Goal: Task Accomplishment & Management: Use online tool/utility

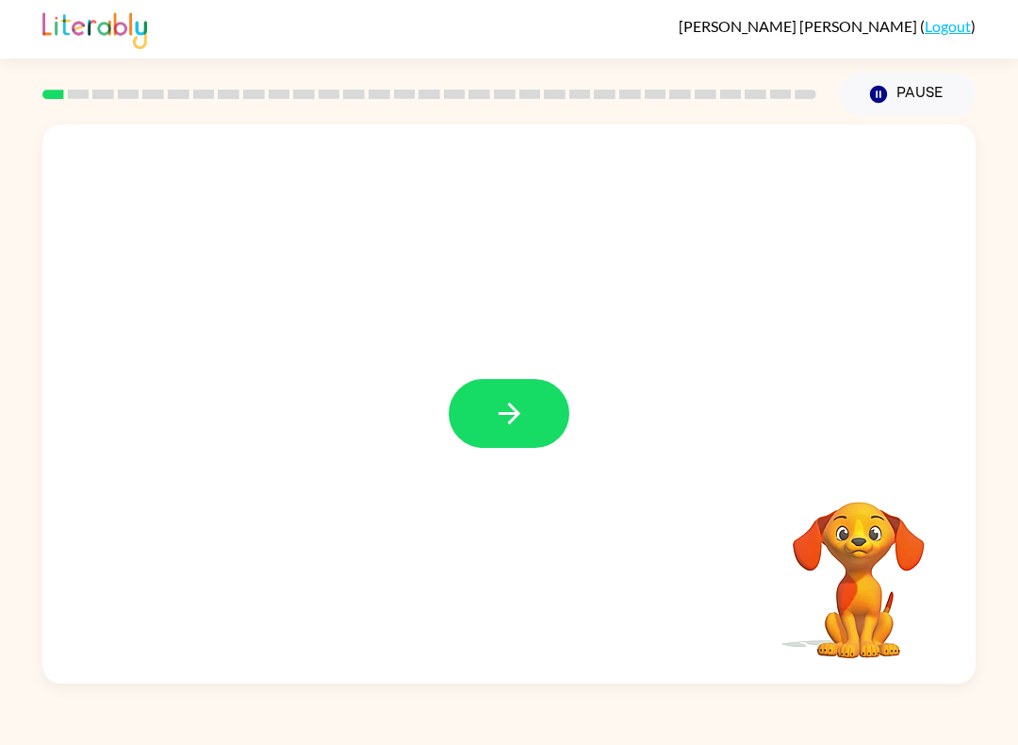
click at [542, 436] on button "button" at bounding box center [509, 413] width 121 height 69
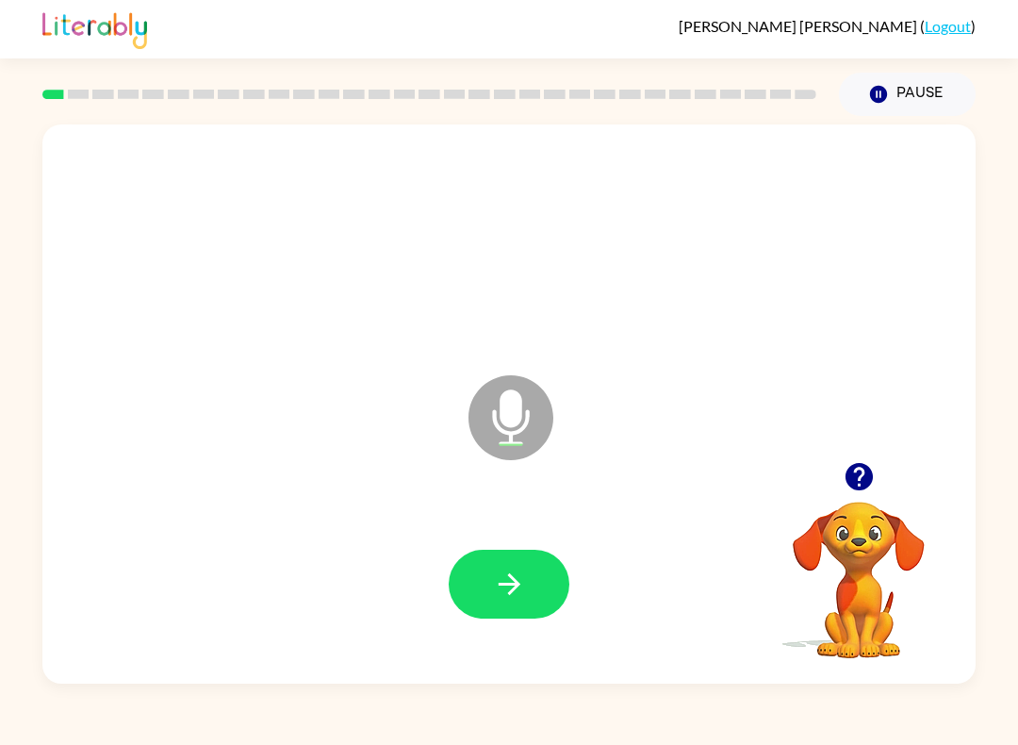
click at [534, 561] on button "button" at bounding box center [509, 584] width 121 height 69
click at [518, 583] on icon "button" at bounding box center [509, 584] width 22 height 22
click at [535, 578] on button "button" at bounding box center [509, 584] width 121 height 69
click at [516, 575] on icon "button" at bounding box center [509, 584] width 33 height 33
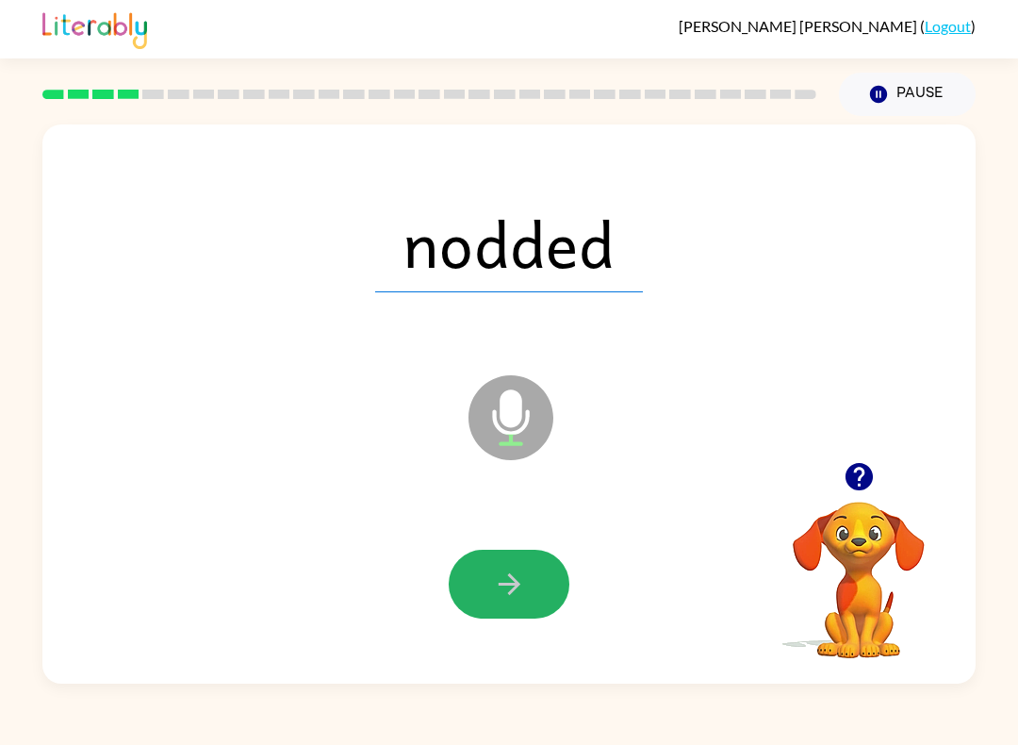
click at [518, 591] on icon "button" at bounding box center [509, 584] width 33 height 33
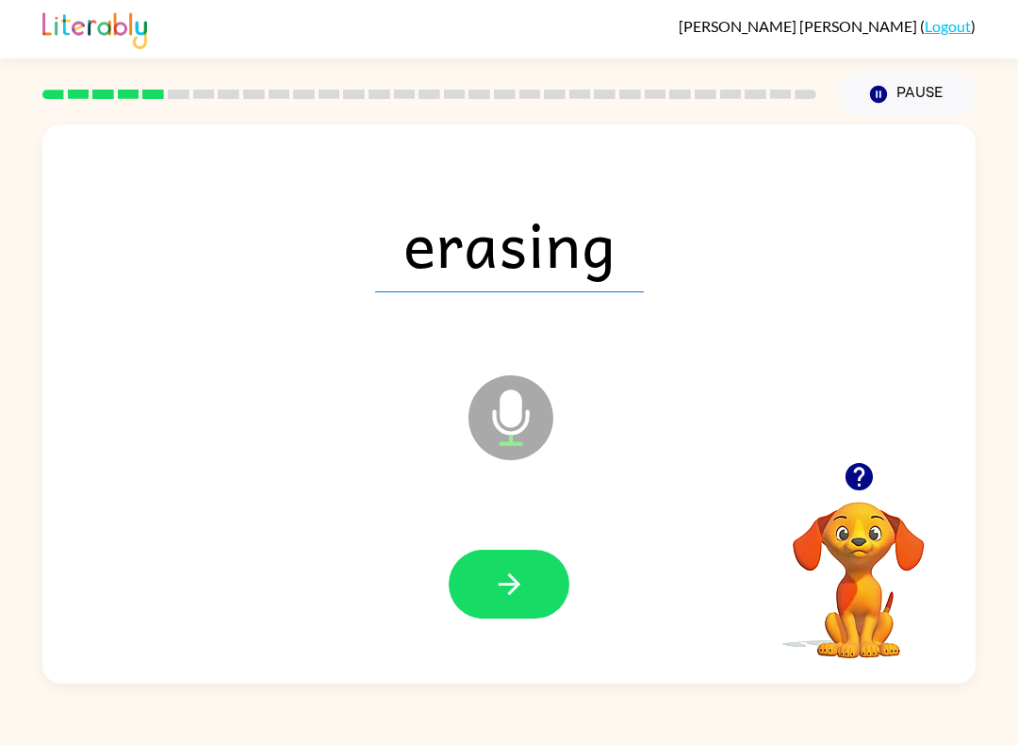
click at [525, 583] on icon "button" at bounding box center [509, 584] width 33 height 33
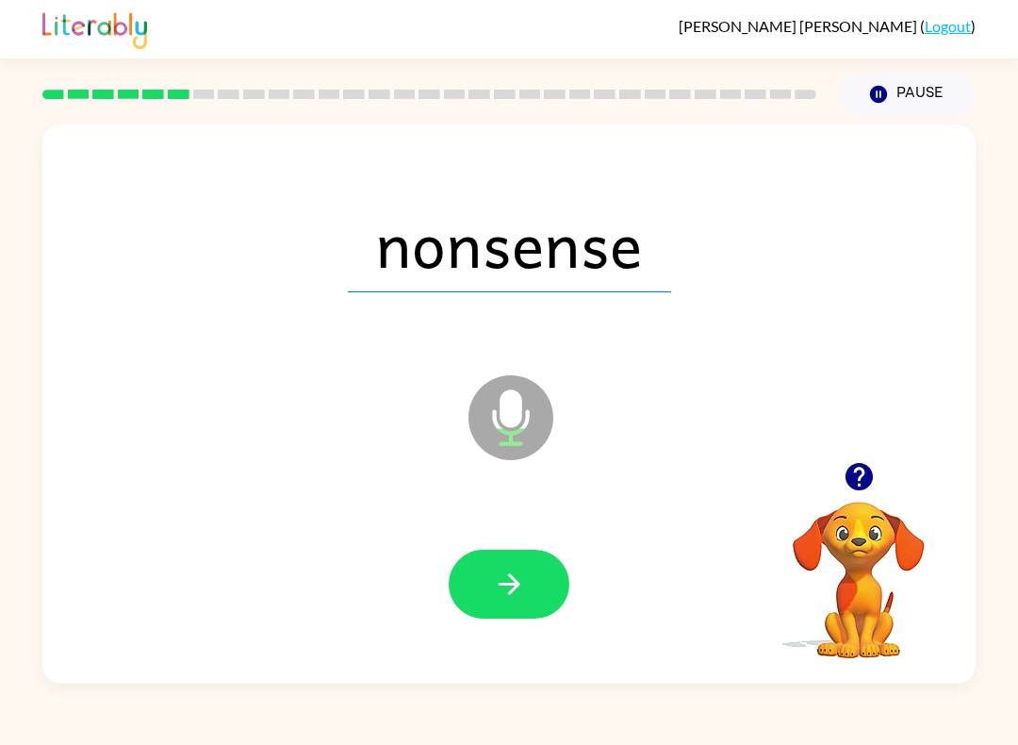
click at [518, 593] on icon "button" at bounding box center [509, 584] width 33 height 33
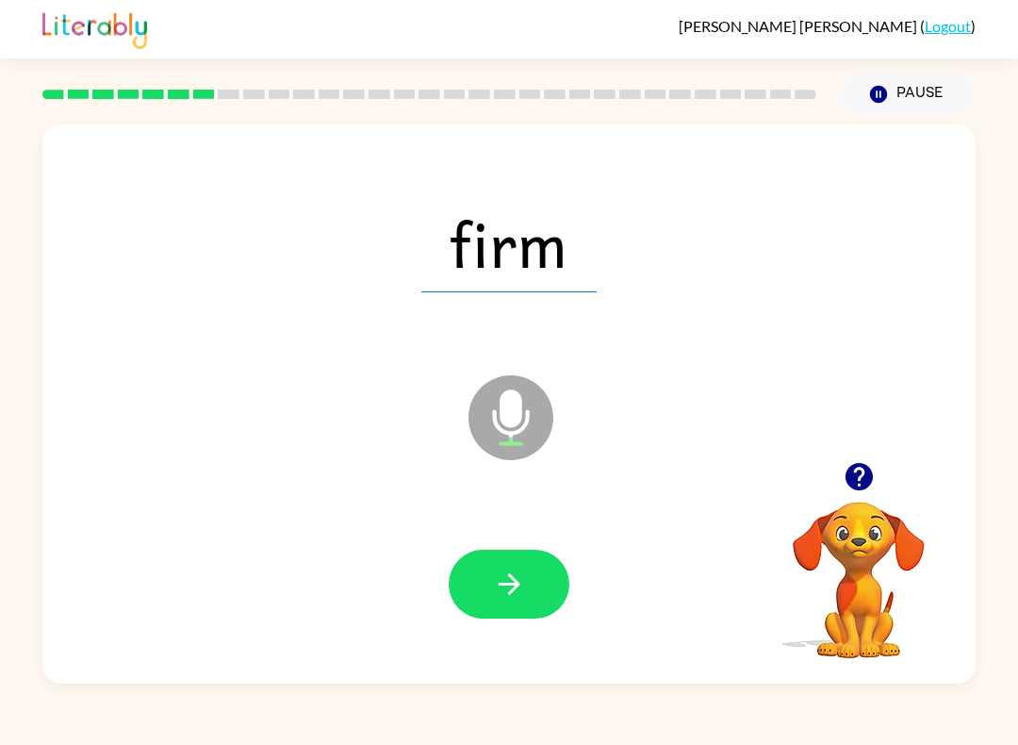
click at [524, 587] on icon "button" at bounding box center [509, 584] width 33 height 33
click at [534, 587] on button "button" at bounding box center [509, 584] width 121 height 69
click at [512, 585] on icon "button" at bounding box center [509, 584] width 22 height 22
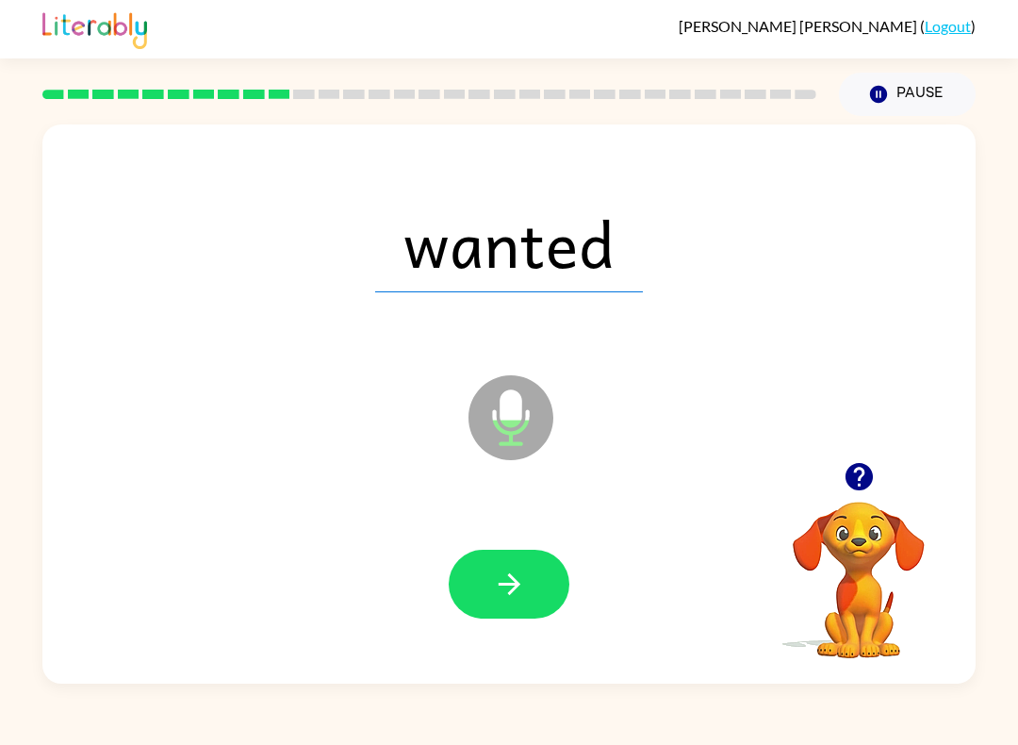
click at [525, 589] on icon "button" at bounding box center [509, 584] width 33 height 33
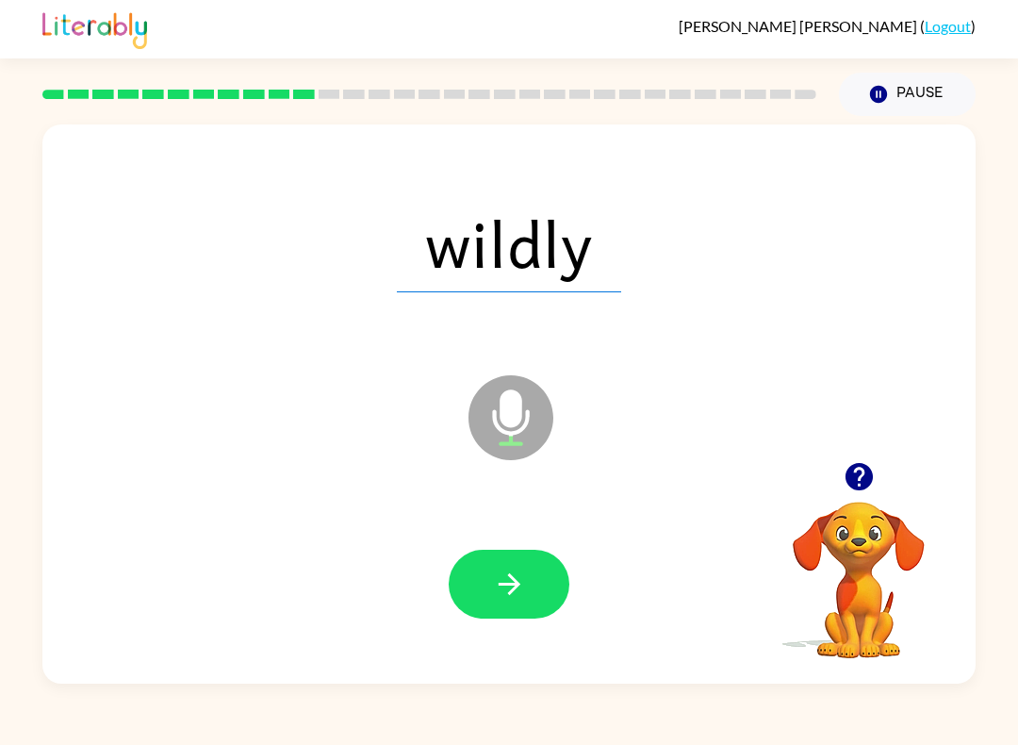
click at [527, 584] on button "button" at bounding box center [509, 584] width 121 height 69
click at [528, 581] on button "button" at bounding box center [509, 584] width 121 height 69
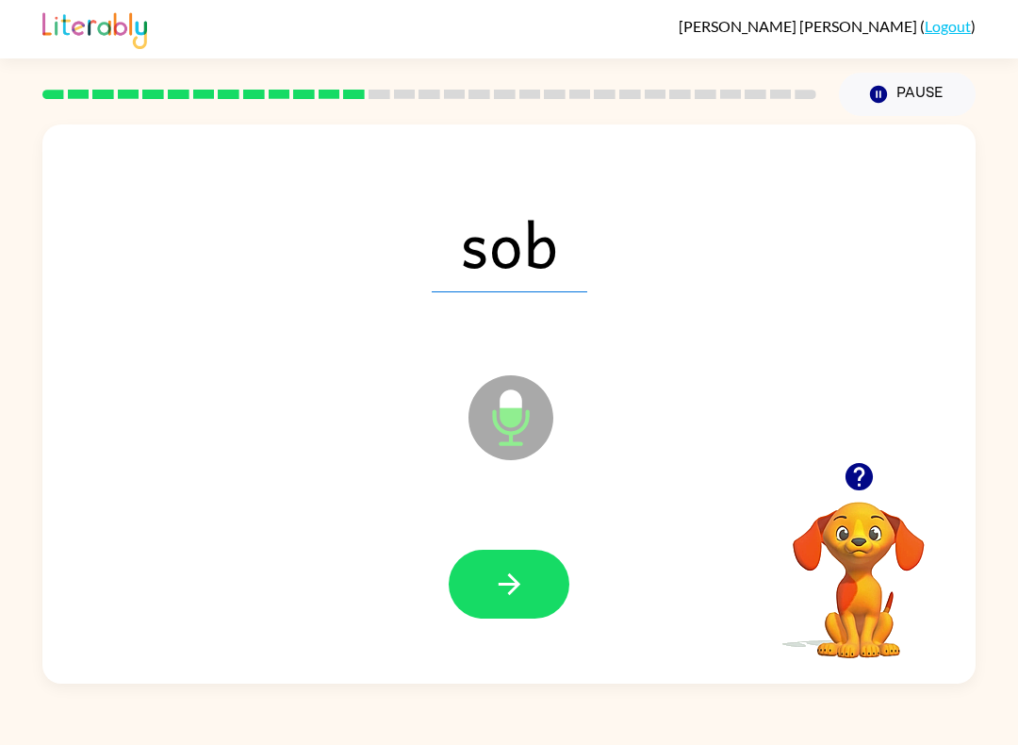
click at [517, 589] on icon "button" at bounding box center [509, 584] width 33 height 33
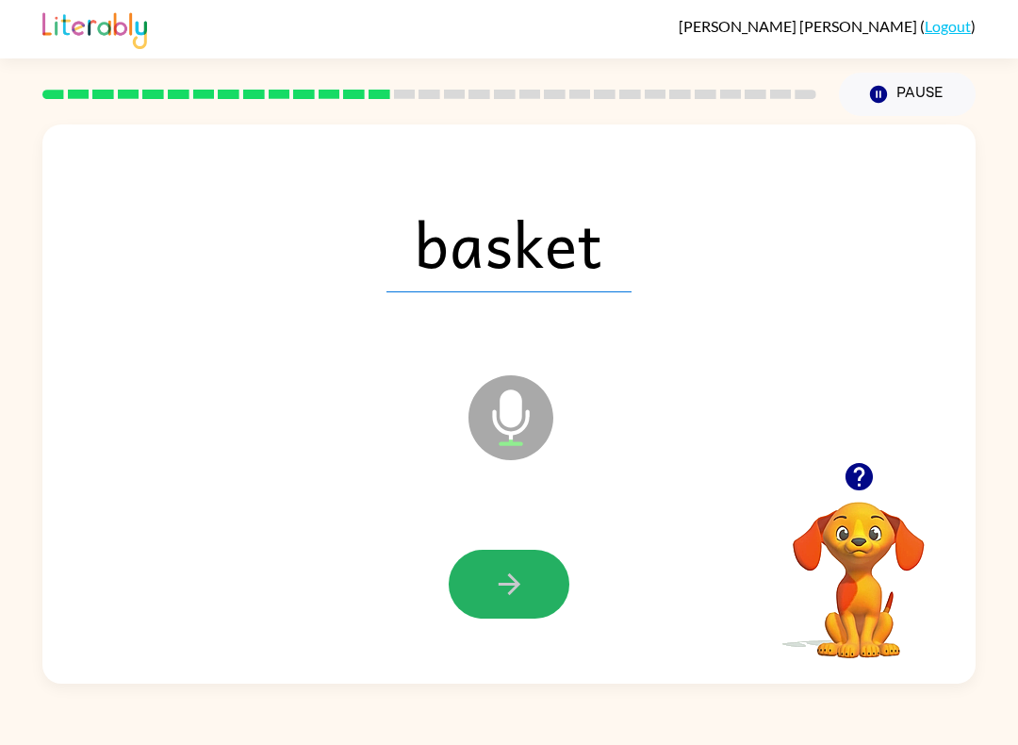
click at [523, 578] on icon "button" at bounding box center [509, 584] width 33 height 33
click at [524, 580] on icon "button" at bounding box center [509, 584] width 33 height 33
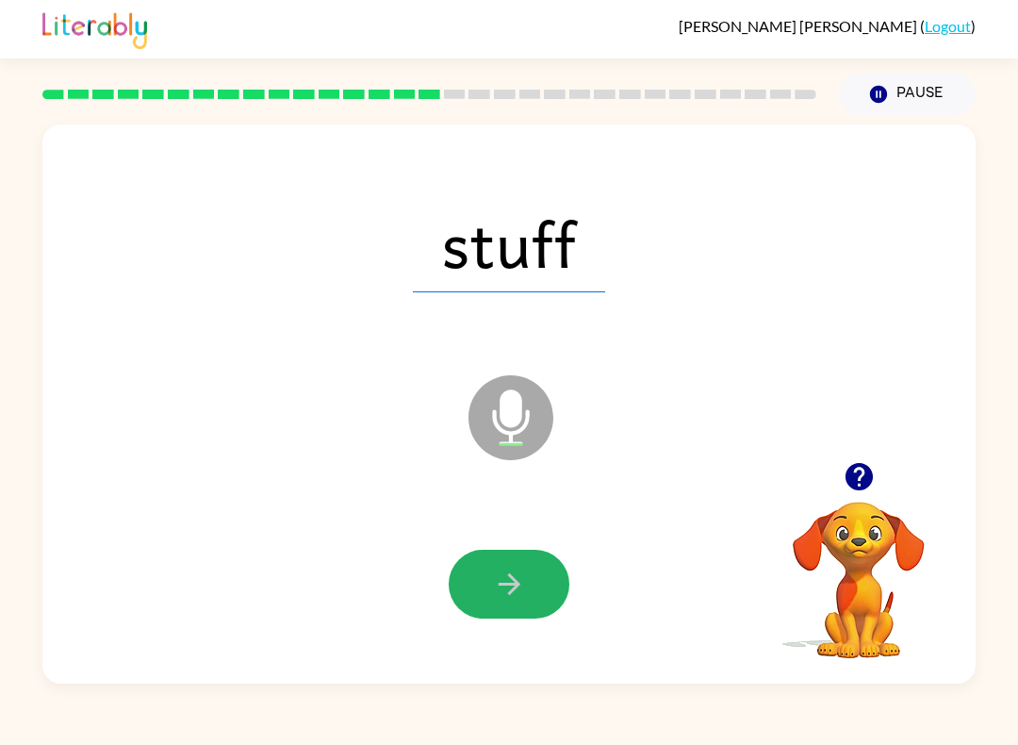
click at [506, 581] on icon "button" at bounding box center [509, 584] width 33 height 33
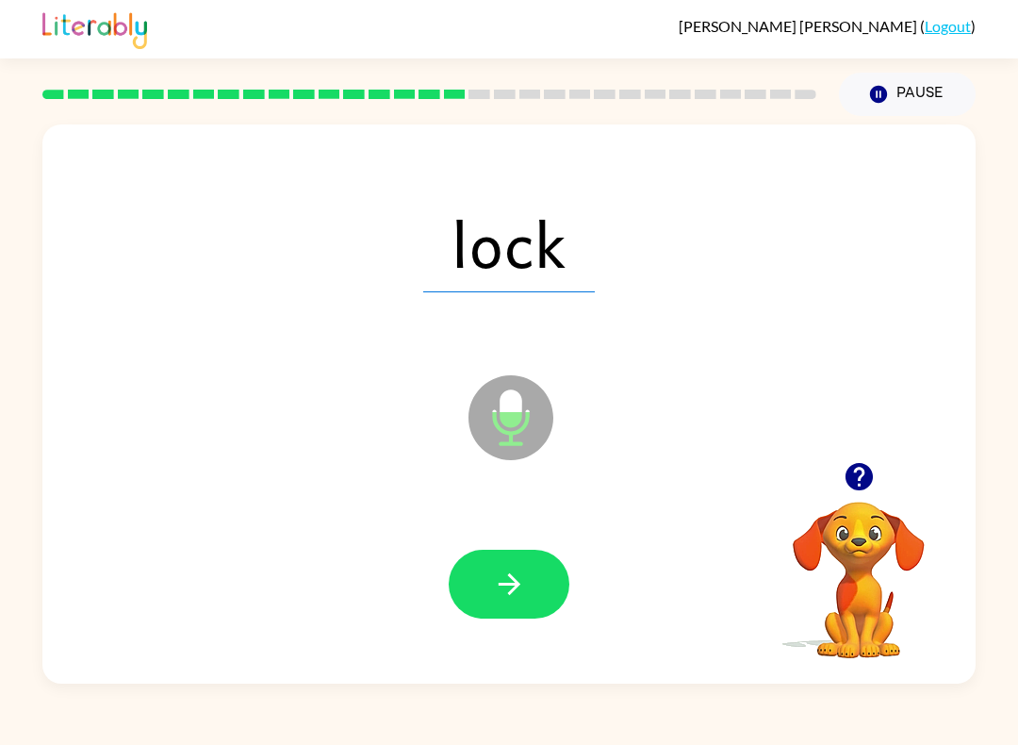
click at [533, 583] on button "button" at bounding box center [509, 584] width 121 height 69
click at [503, 574] on icon "button" at bounding box center [509, 584] width 33 height 33
click at [516, 587] on icon "button" at bounding box center [509, 584] width 22 height 22
click at [521, 584] on icon "button" at bounding box center [509, 584] width 33 height 33
click at [520, 587] on icon "button" at bounding box center [509, 584] width 33 height 33
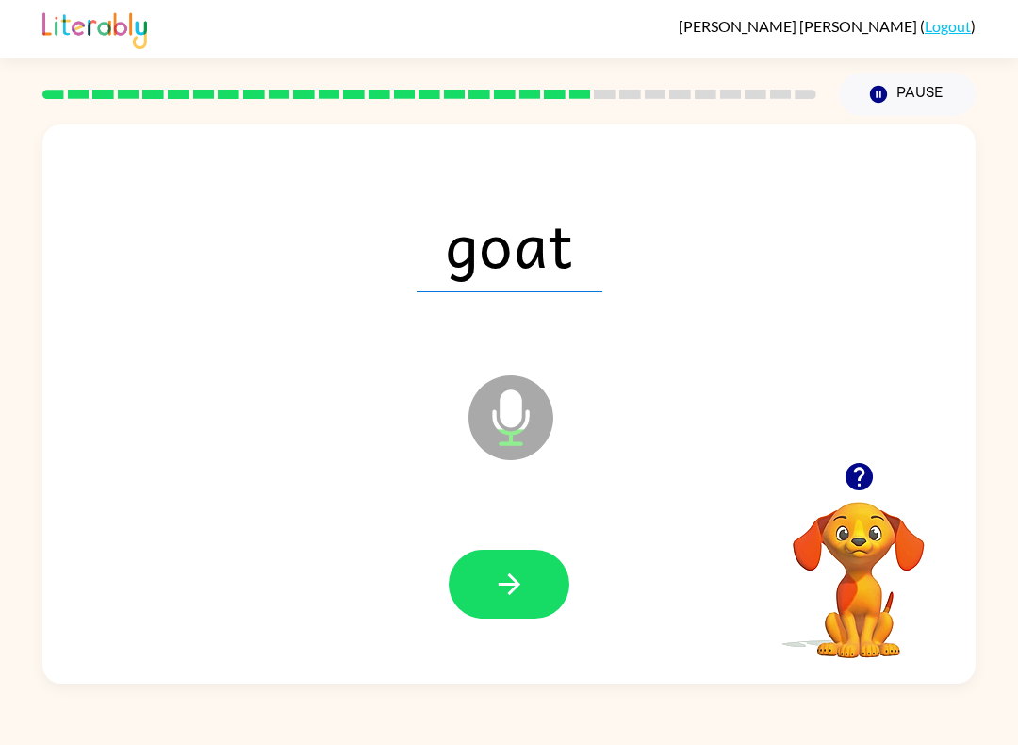
click at [518, 565] on button "button" at bounding box center [509, 584] width 121 height 69
click at [518, 584] on icon "button" at bounding box center [509, 584] width 22 height 22
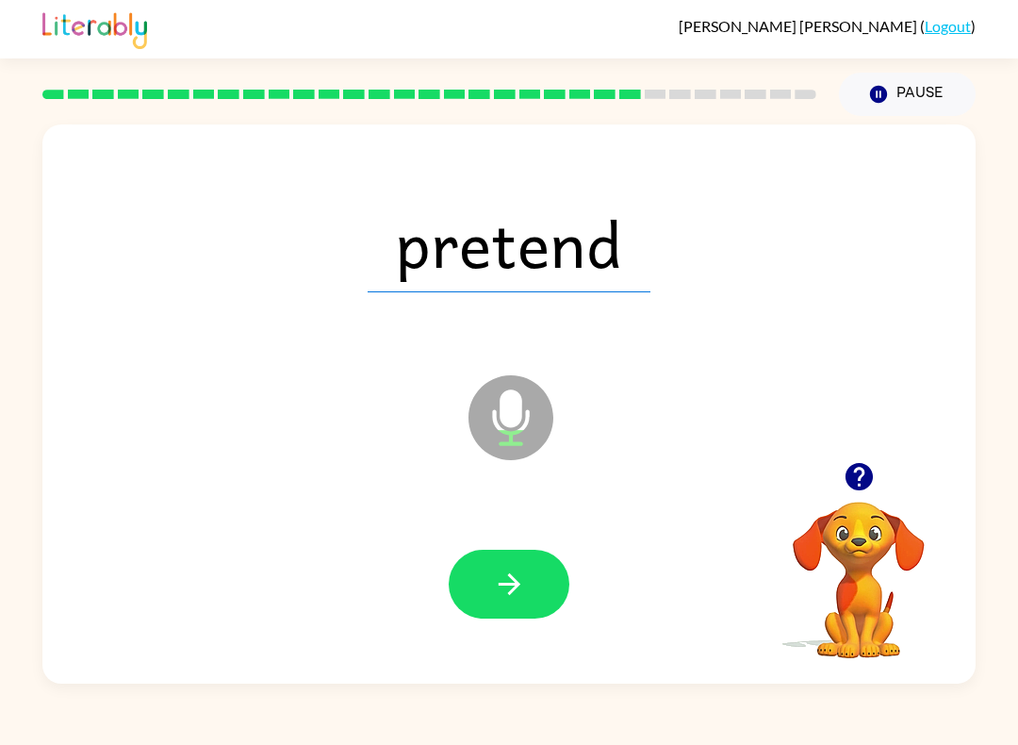
click at [526, 594] on button "button" at bounding box center [509, 584] width 121 height 69
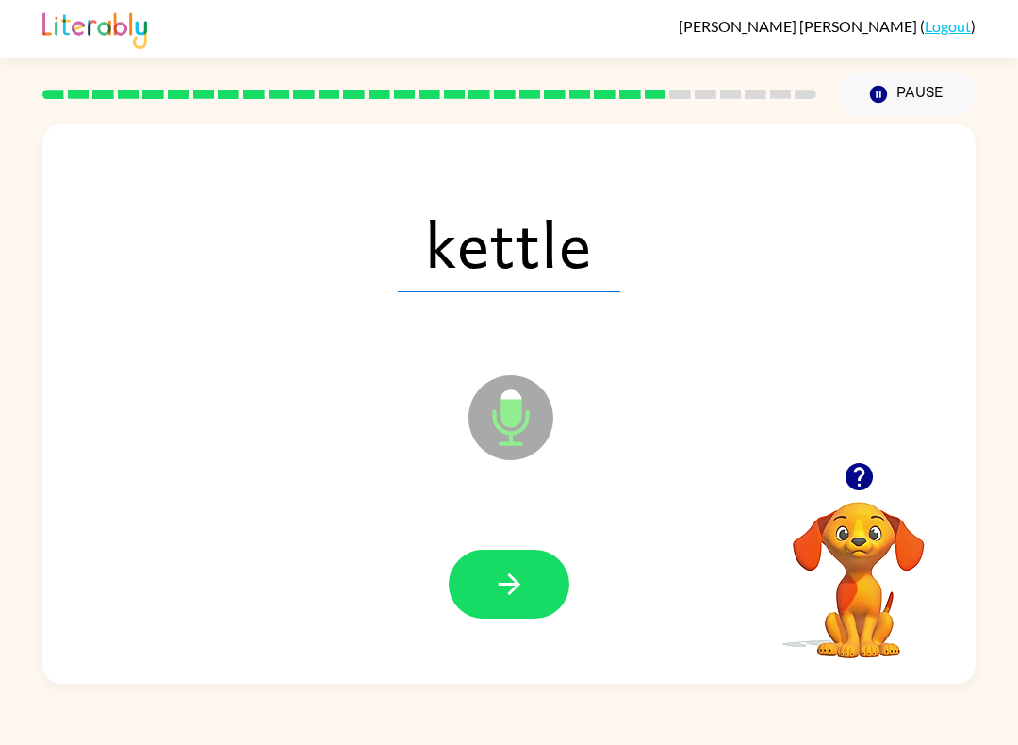
click at [512, 568] on button "button" at bounding box center [509, 584] width 121 height 69
click at [540, 584] on button "button" at bounding box center [509, 584] width 121 height 69
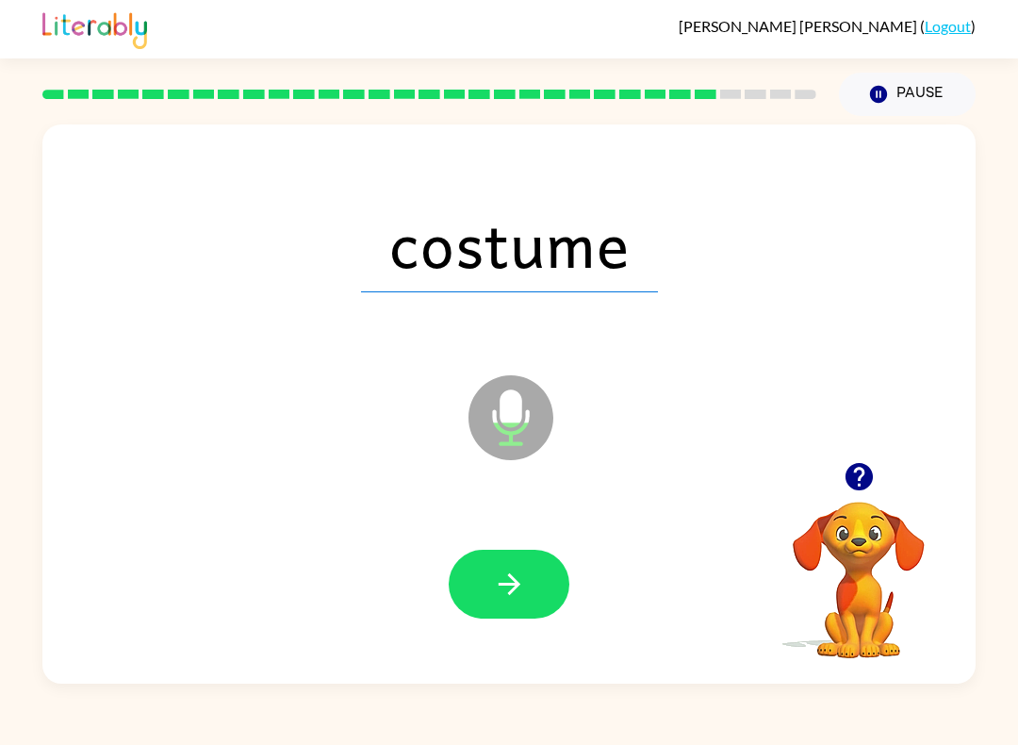
click at [545, 613] on button "button" at bounding box center [509, 584] width 121 height 69
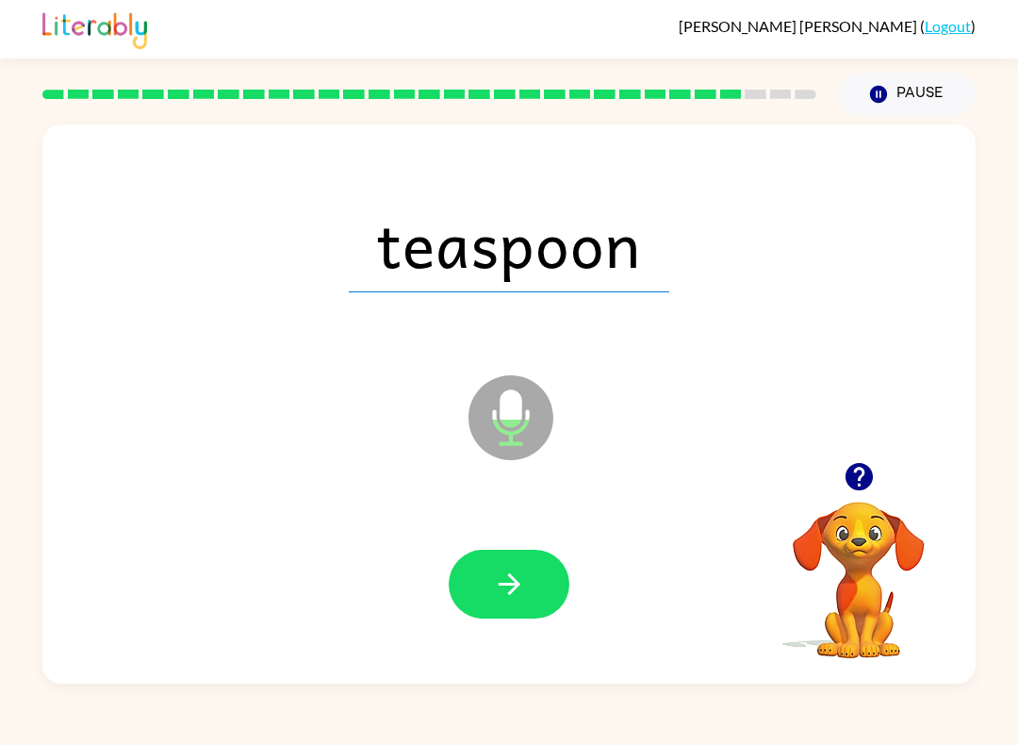
click at [536, 582] on button "button" at bounding box center [509, 584] width 121 height 69
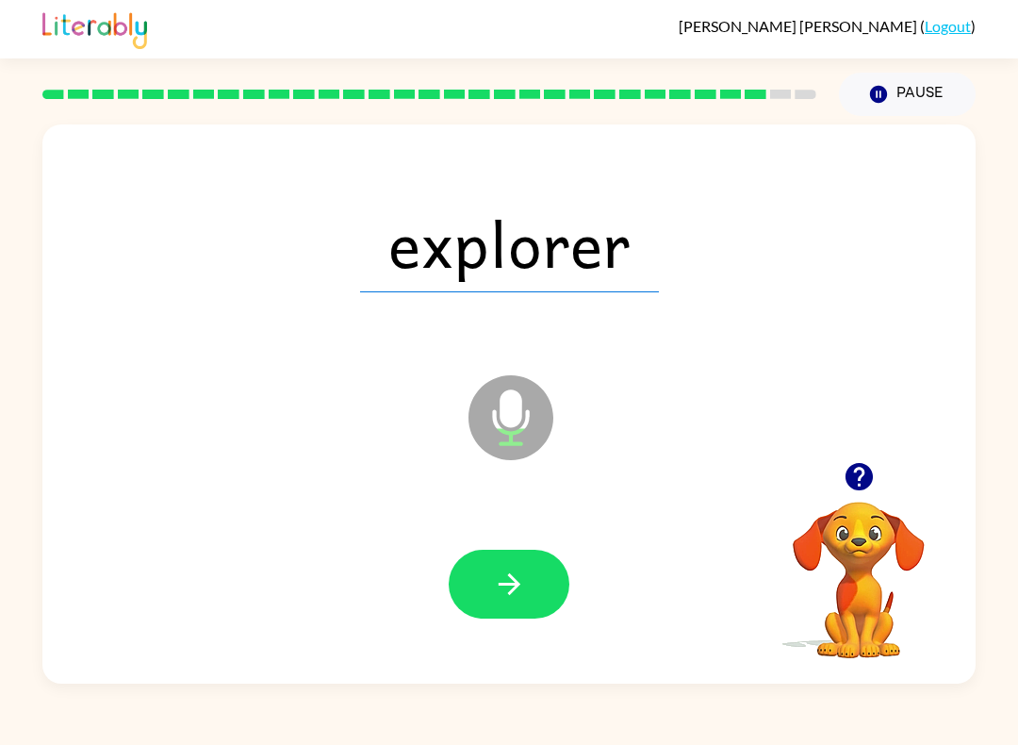
click at [528, 584] on button "button" at bounding box center [509, 584] width 121 height 69
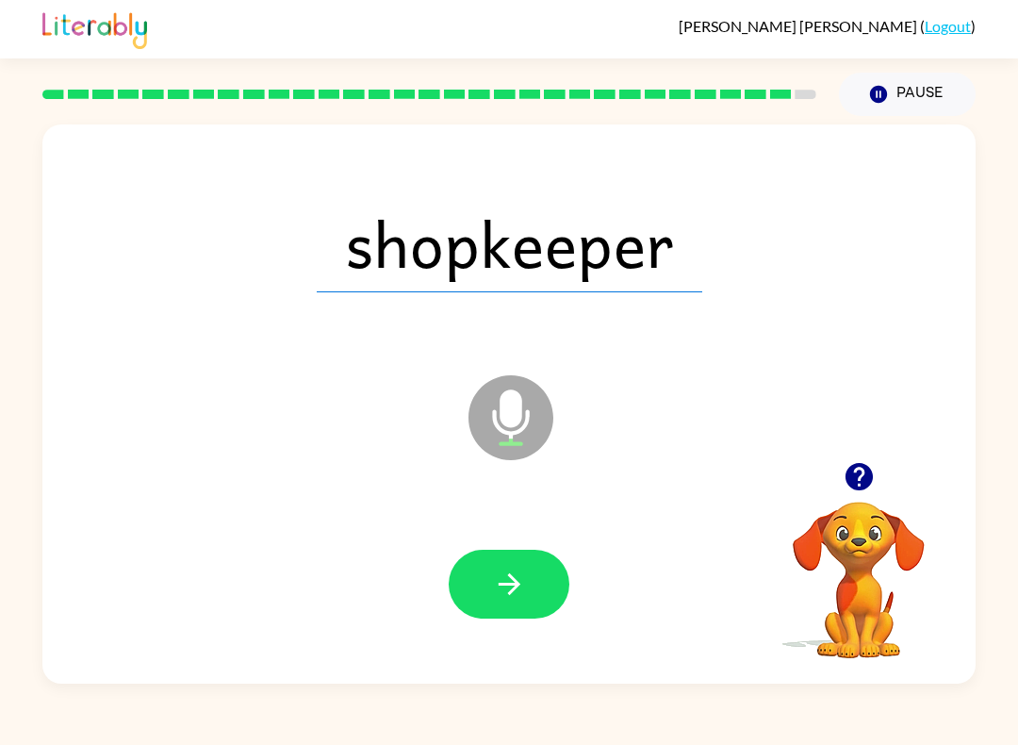
click at [512, 584] on icon "button" at bounding box center [509, 584] width 22 height 22
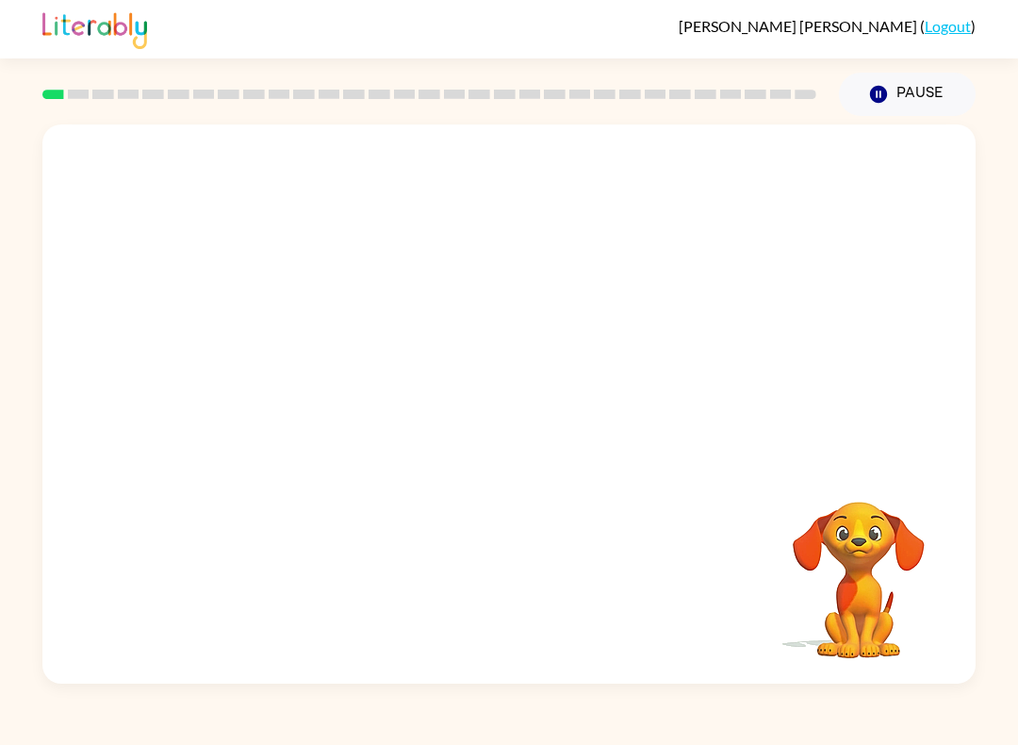
click at [462, 302] on video "Your browser must support playing .mp4 files to use Literably. Please try using…" at bounding box center [508, 292] width 933 height 337
click at [547, 422] on div at bounding box center [509, 413] width 121 height 69
click at [542, 421] on button "button" at bounding box center [509, 413] width 121 height 69
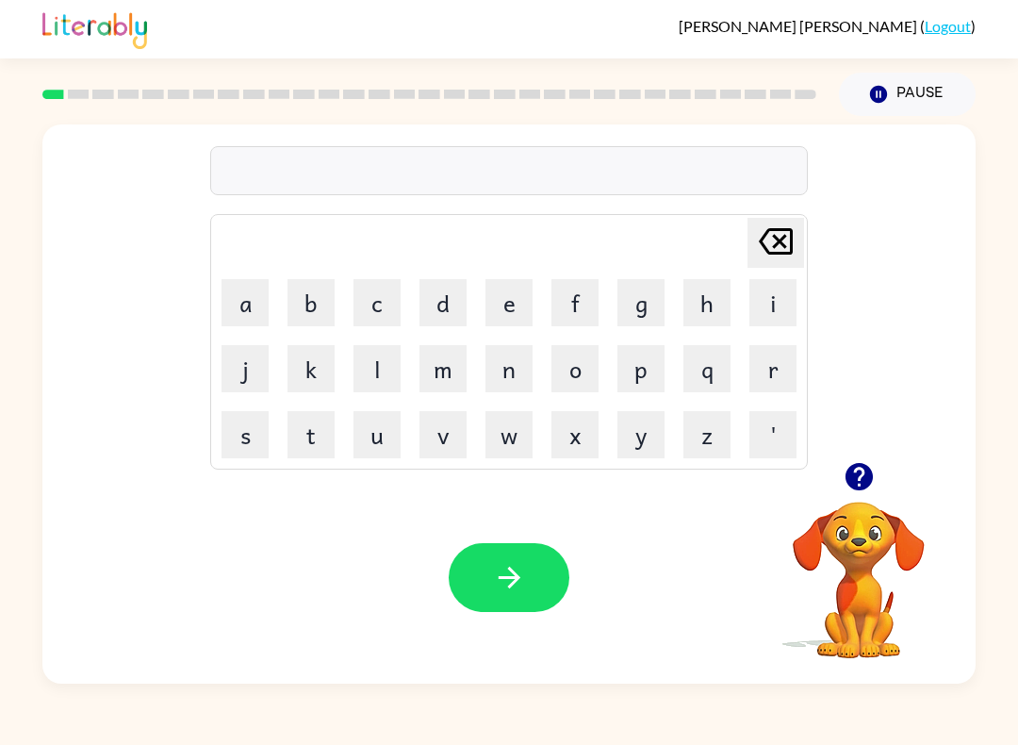
click at [332, 290] on button "b" at bounding box center [311, 302] width 47 height 47
click at [505, 305] on button "e" at bounding box center [509, 302] width 47 height 47
click at [640, 301] on button "g" at bounding box center [640, 302] width 47 height 47
click at [520, 568] on icon "button" at bounding box center [509, 577] width 33 height 33
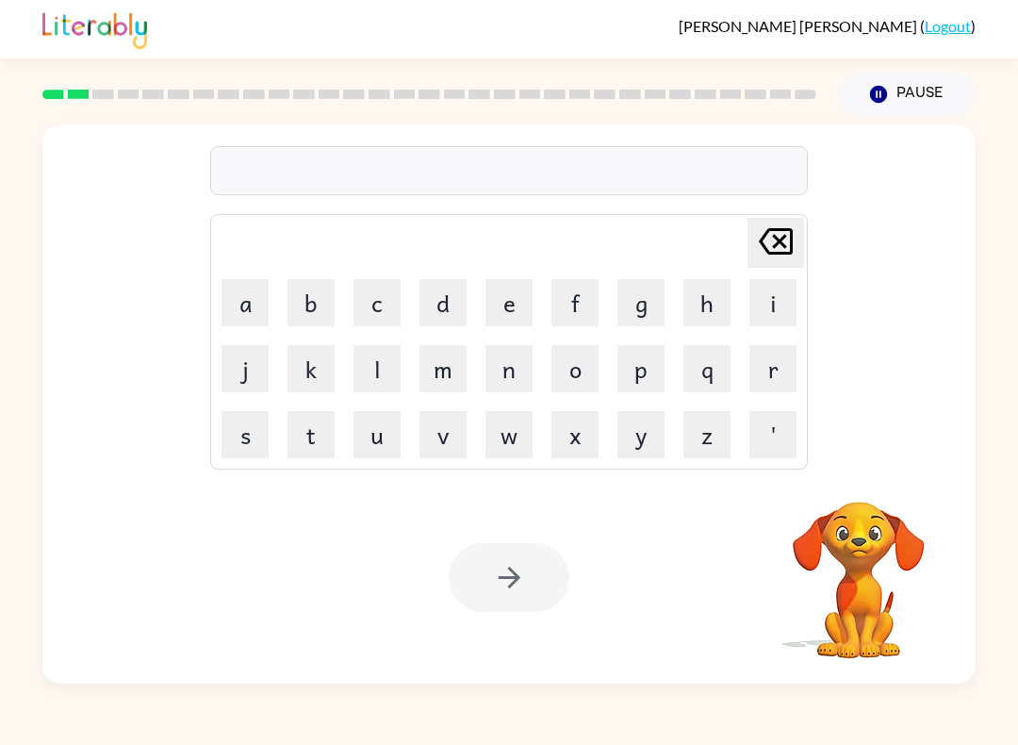
click at [371, 369] on button "l" at bounding box center [377, 368] width 47 height 47
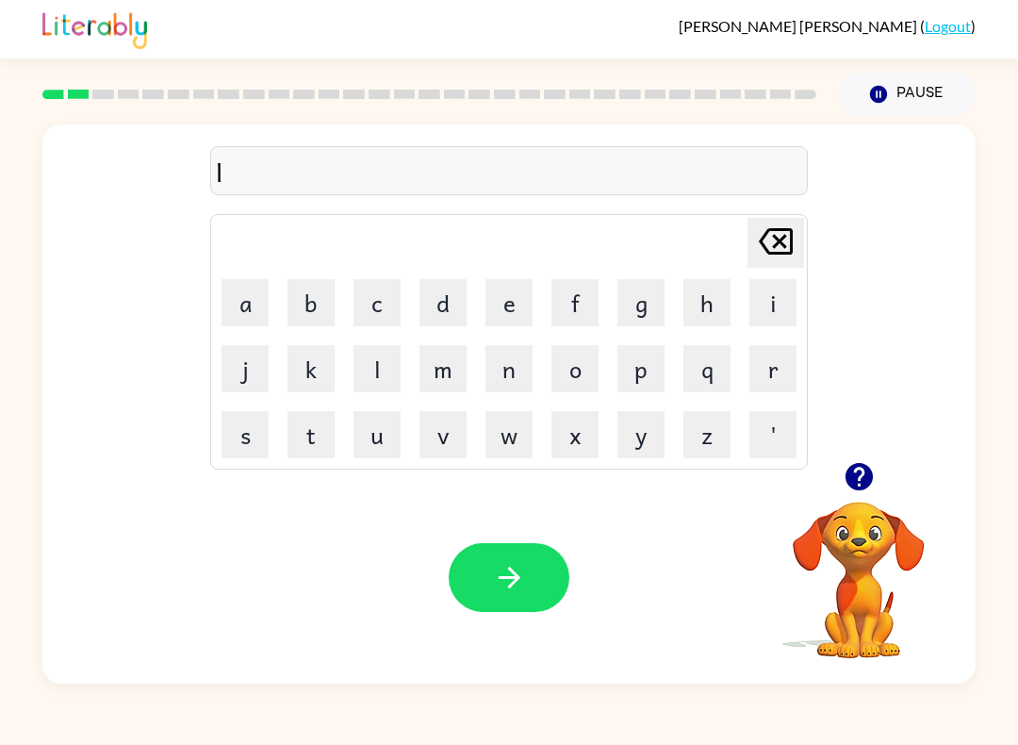
click at [573, 365] on button "o" at bounding box center [574, 368] width 47 height 47
click at [390, 436] on button "u" at bounding box center [377, 434] width 47 height 47
click at [447, 308] on button "d" at bounding box center [443, 302] width 47 height 47
click at [493, 567] on icon "button" at bounding box center [509, 577] width 33 height 33
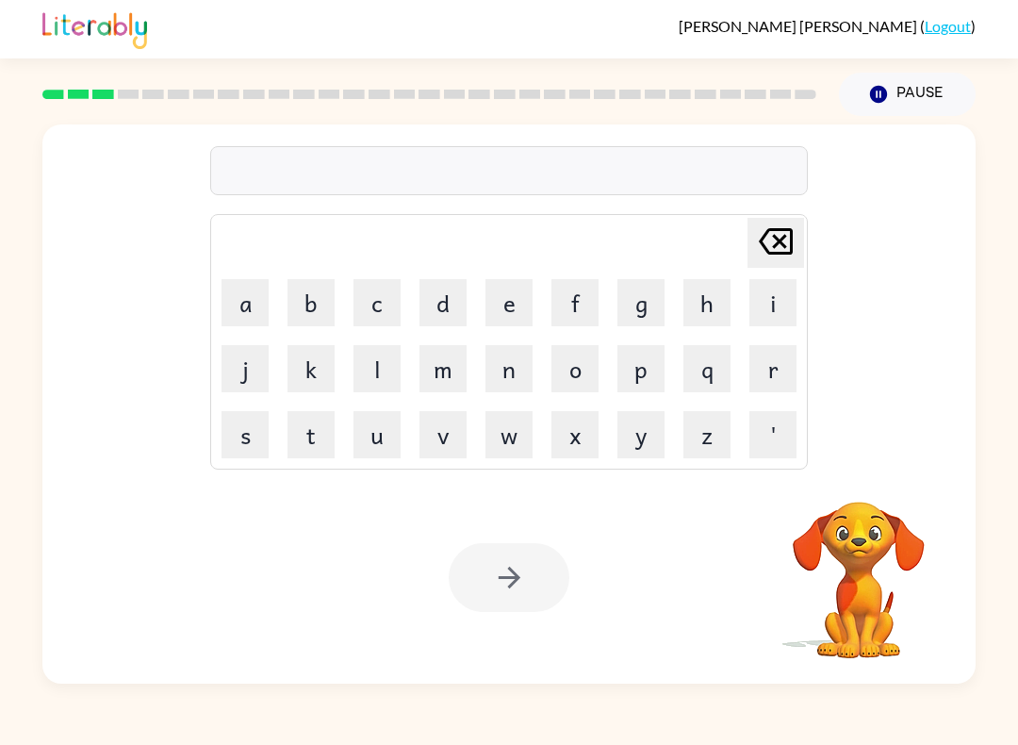
click at [452, 371] on button "m" at bounding box center [443, 368] width 47 height 47
click at [249, 317] on button "a" at bounding box center [245, 302] width 47 height 47
click at [381, 305] on button "c" at bounding box center [377, 302] width 47 height 47
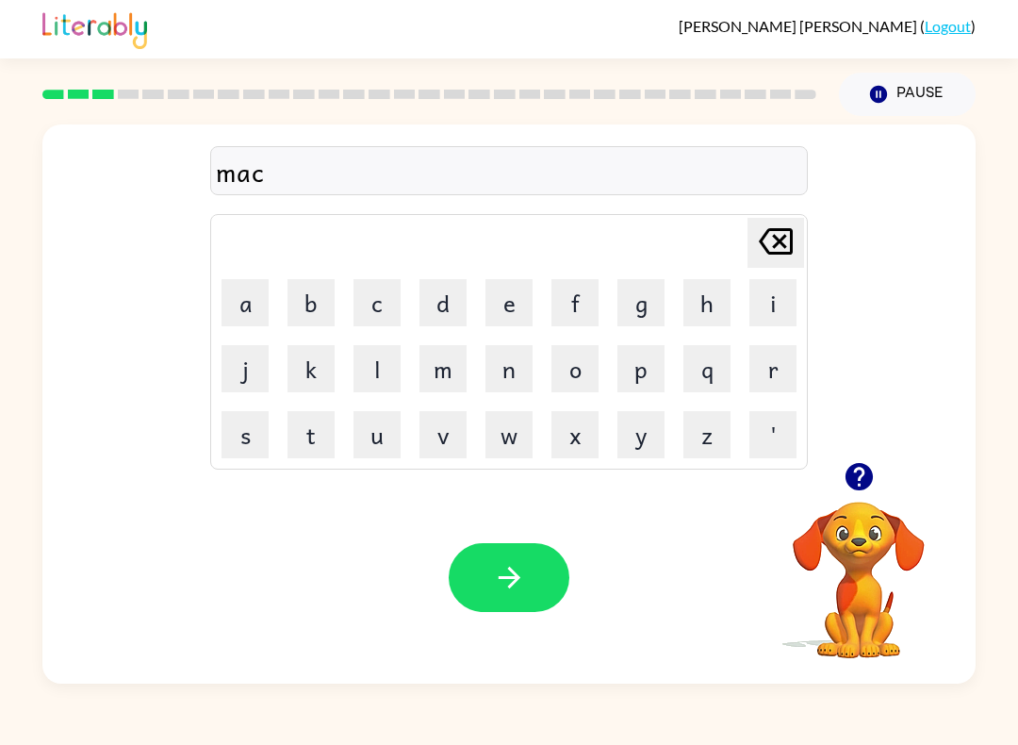
click at [712, 307] on button "h" at bounding box center [706, 302] width 47 height 47
click at [779, 243] on icon at bounding box center [776, 241] width 34 height 26
click at [785, 248] on icon at bounding box center [776, 241] width 34 height 26
click at [782, 316] on button "i" at bounding box center [772, 302] width 47 height 47
click at [774, 228] on icon "[PERSON_NAME] last character input" at bounding box center [775, 241] width 45 height 45
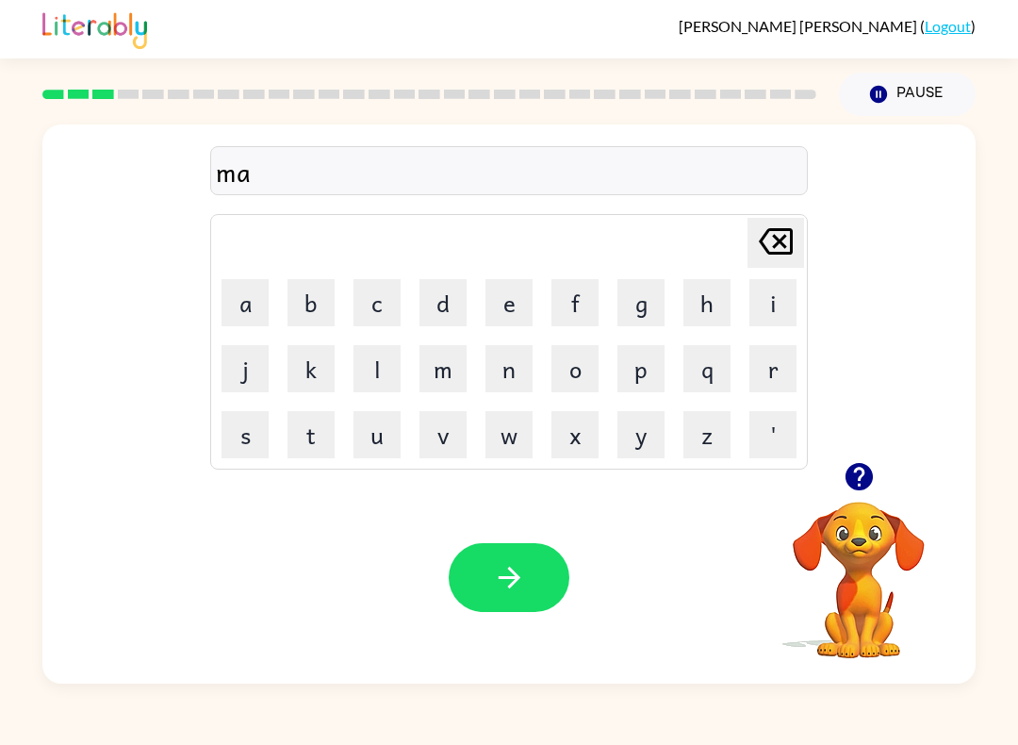
click at [768, 367] on button "r" at bounding box center [772, 368] width 47 height 47
click at [383, 295] on button "c" at bounding box center [377, 302] width 47 height 47
click at [689, 311] on button "h" at bounding box center [706, 302] width 47 height 47
click at [524, 571] on icon "button" at bounding box center [509, 577] width 33 height 33
click at [225, 455] on button "s" at bounding box center [245, 434] width 47 height 47
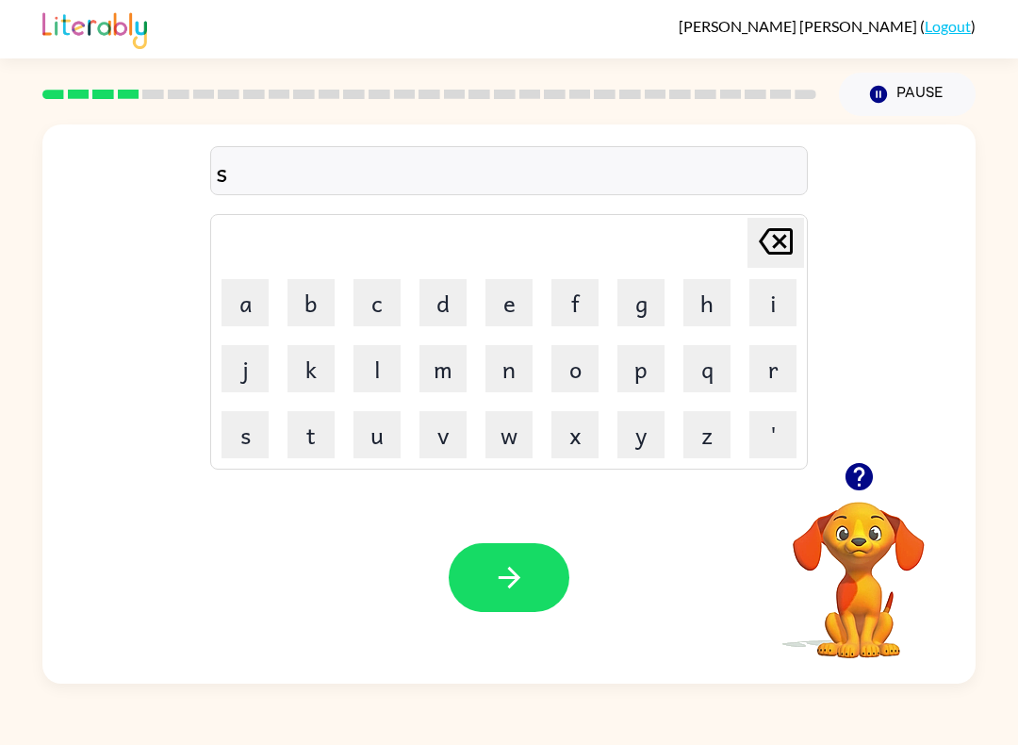
click at [653, 370] on button "p" at bounding box center [640, 368] width 47 height 47
click at [584, 359] on button "o" at bounding box center [574, 368] width 47 height 47
click at [325, 447] on button "t" at bounding box center [311, 434] width 47 height 47
click at [532, 577] on button "button" at bounding box center [509, 577] width 121 height 69
click at [390, 321] on button "c" at bounding box center [377, 302] width 47 height 47
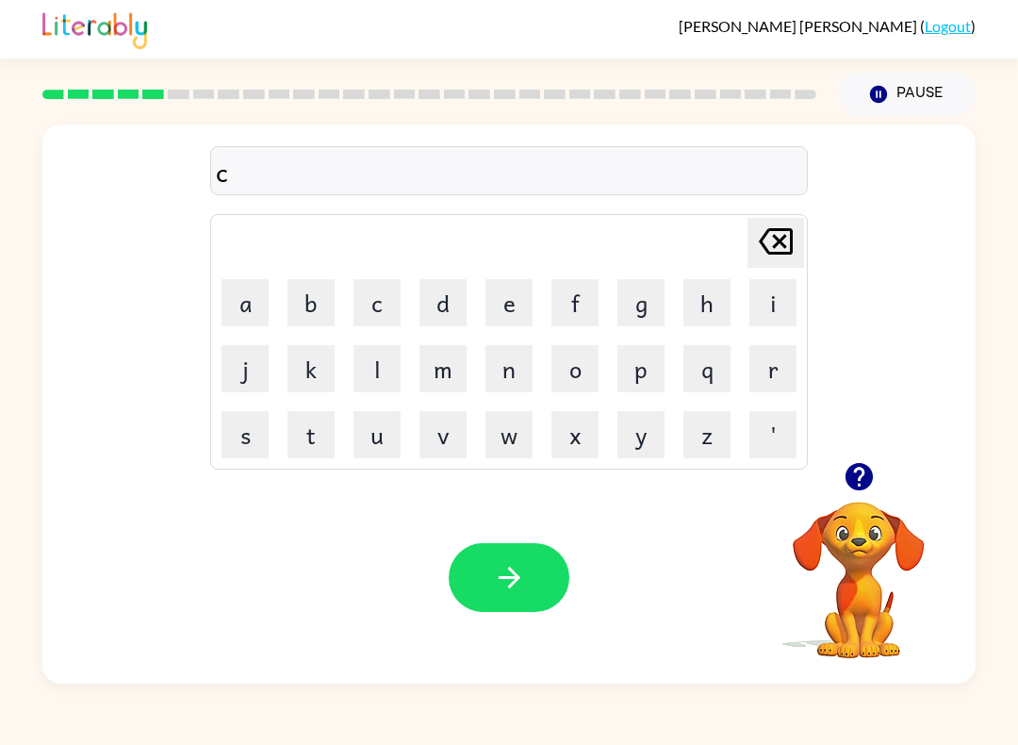
click at [776, 364] on button "r" at bounding box center [772, 368] width 47 height 47
click at [571, 366] on button "o" at bounding box center [574, 368] width 47 height 47
click at [391, 433] on button "u" at bounding box center [377, 434] width 47 height 47
click at [458, 309] on button "d" at bounding box center [443, 302] width 47 height 47
click at [516, 558] on button "button" at bounding box center [509, 577] width 121 height 69
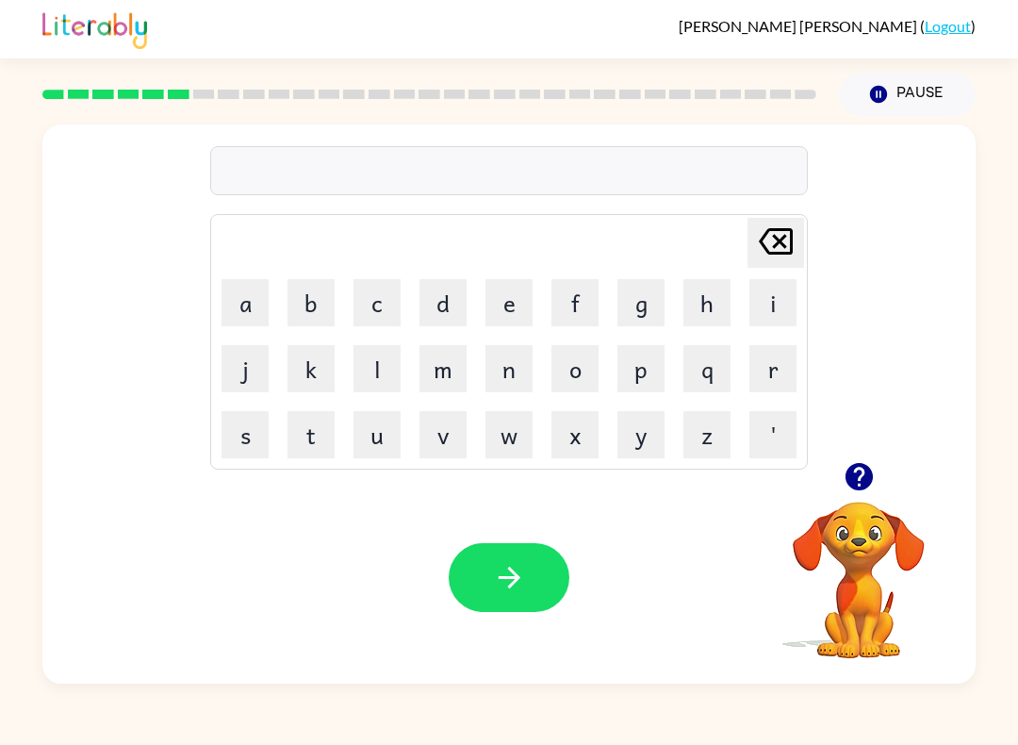
click at [638, 380] on button "p" at bounding box center [640, 368] width 47 height 47
click at [749, 304] on button "i" at bounding box center [772, 302] width 47 height 47
click at [513, 302] on button "e" at bounding box center [509, 302] width 47 height 47
click at [527, 569] on button "button" at bounding box center [509, 577] width 121 height 69
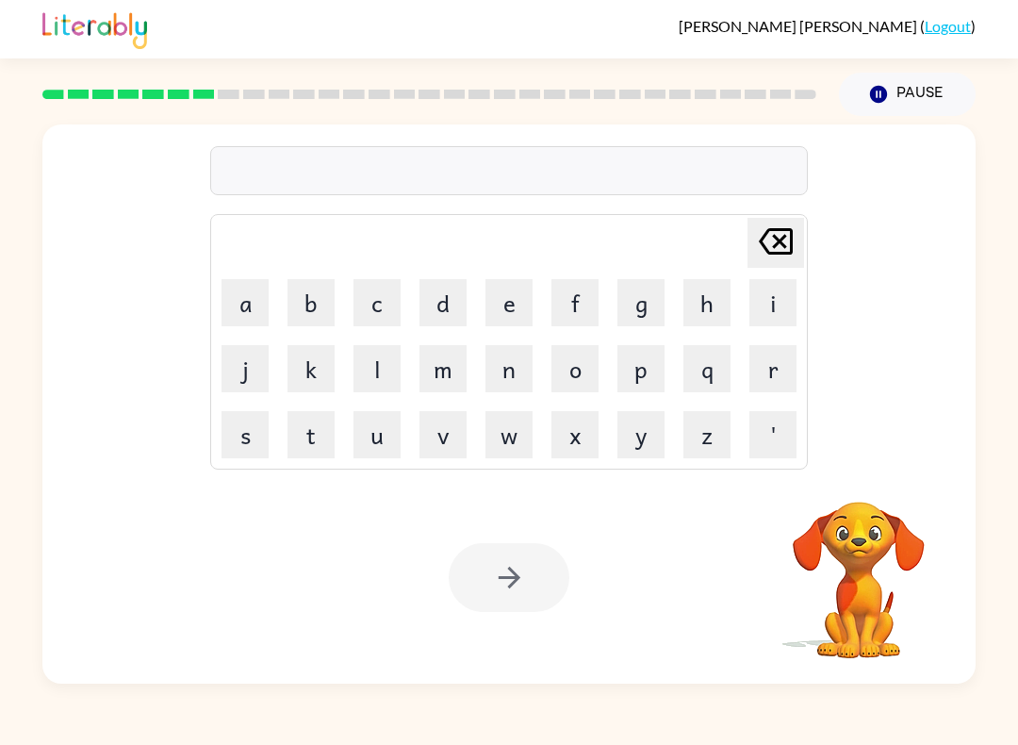
click at [245, 304] on button "a" at bounding box center [245, 302] width 47 height 47
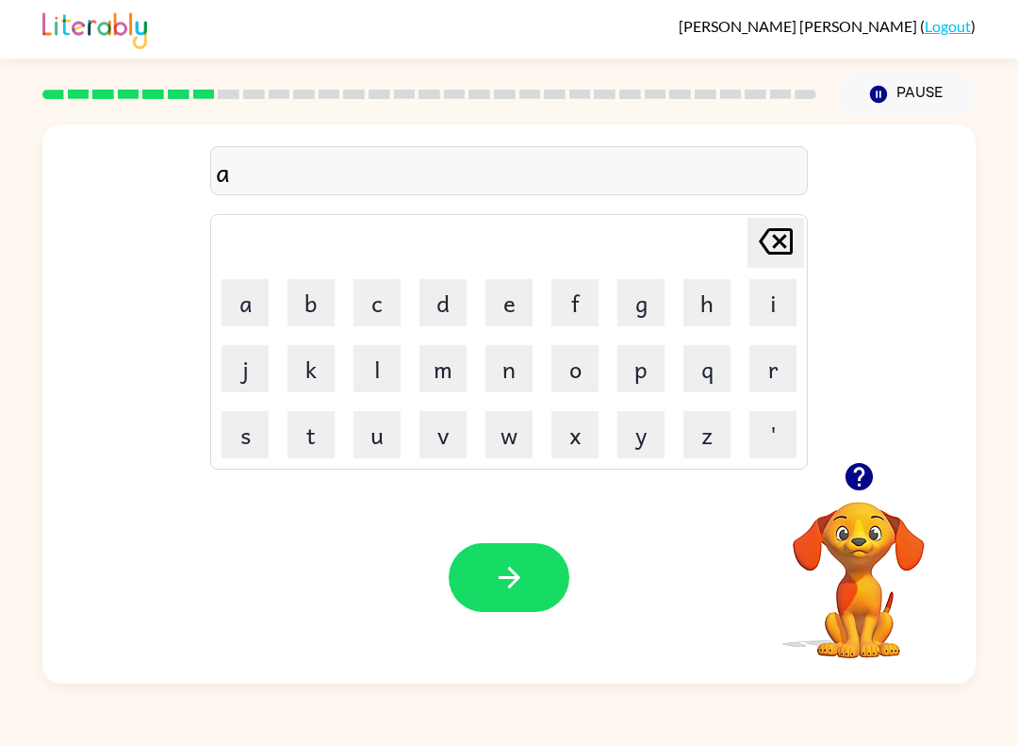
click at [503, 369] on button "n" at bounding box center [509, 368] width 47 height 47
click at [318, 362] on button "k" at bounding box center [311, 368] width 47 height 47
click at [384, 363] on button "l" at bounding box center [377, 368] width 47 height 47
click at [500, 304] on button "e" at bounding box center [509, 302] width 47 height 47
click at [536, 583] on button "button" at bounding box center [509, 577] width 121 height 69
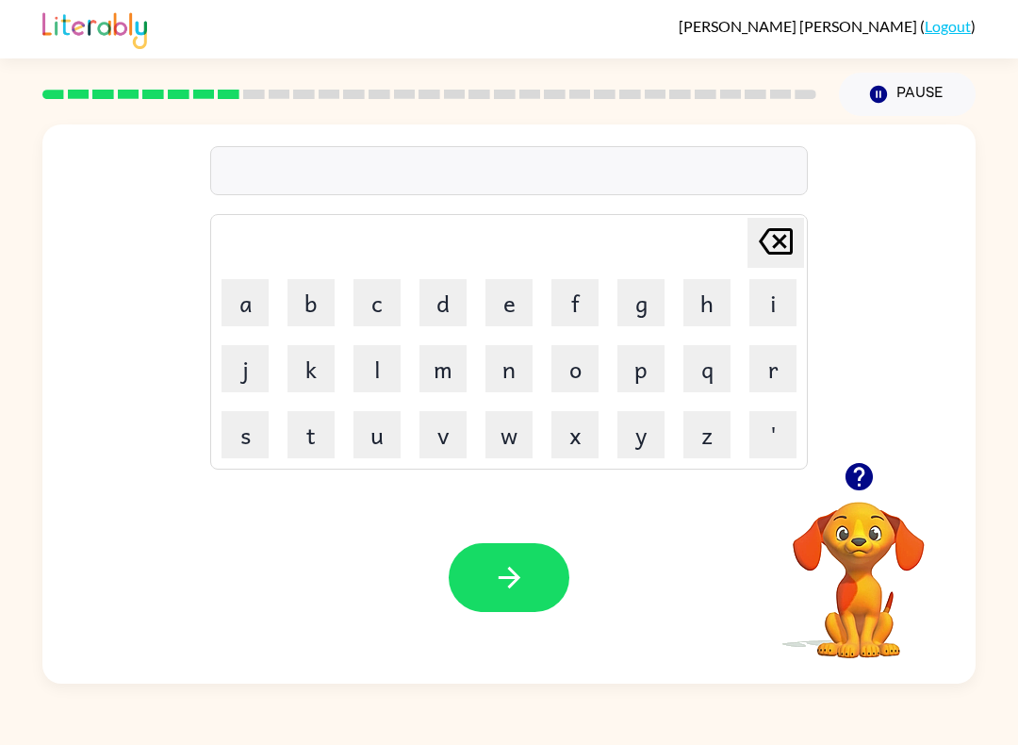
click at [314, 291] on button "b" at bounding box center [311, 302] width 47 height 47
click at [266, 308] on button "a" at bounding box center [245, 302] width 47 height 47
click at [304, 436] on button "t" at bounding box center [311, 434] width 47 height 47
click at [708, 297] on button "h" at bounding box center [706, 302] width 47 height 47
click at [528, 570] on button "button" at bounding box center [509, 577] width 121 height 69
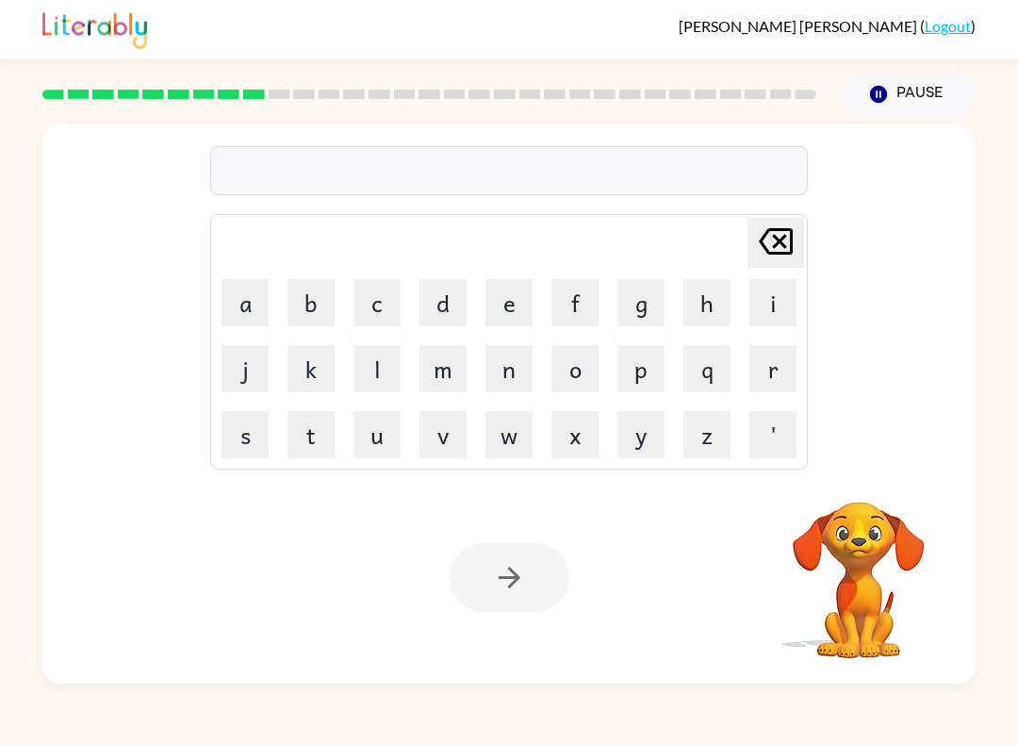
click at [368, 305] on button "c" at bounding box center [377, 302] width 47 height 47
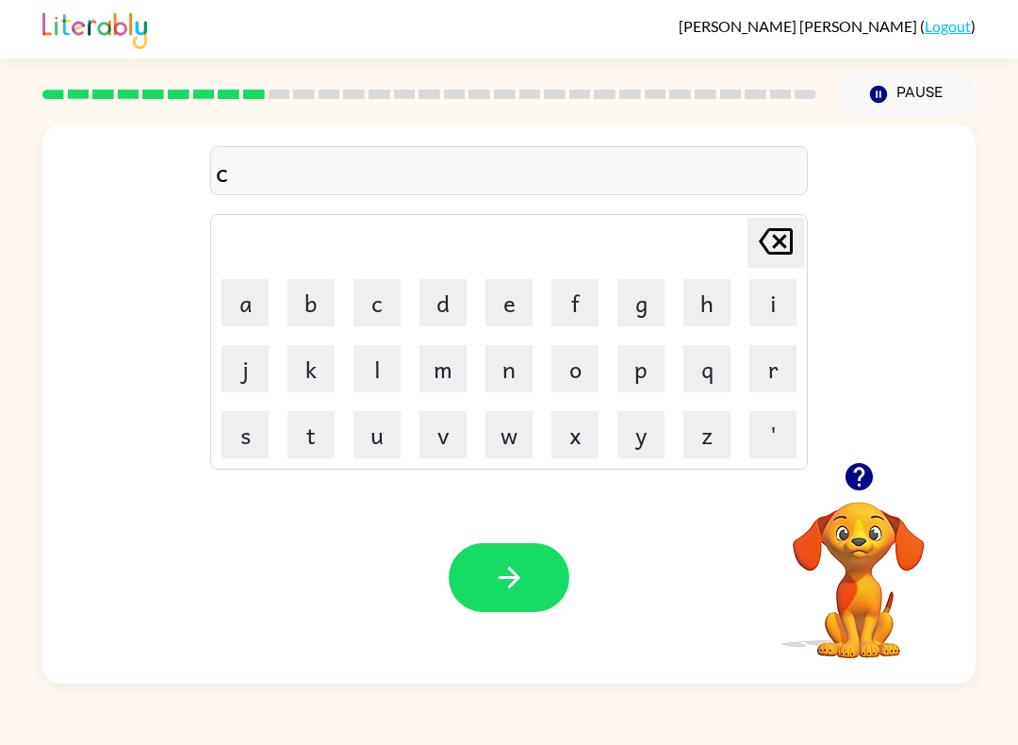
click at [377, 368] on button "l" at bounding box center [377, 368] width 47 height 47
click at [598, 367] on button "o" at bounding box center [574, 368] width 47 height 47
click at [387, 444] on button "u" at bounding box center [377, 434] width 47 height 47
click at [521, 442] on button "w" at bounding box center [509, 434] width 47 height 47
click at [515, 302] on button "e" at bounding box center [509, 302] width 47 height 47
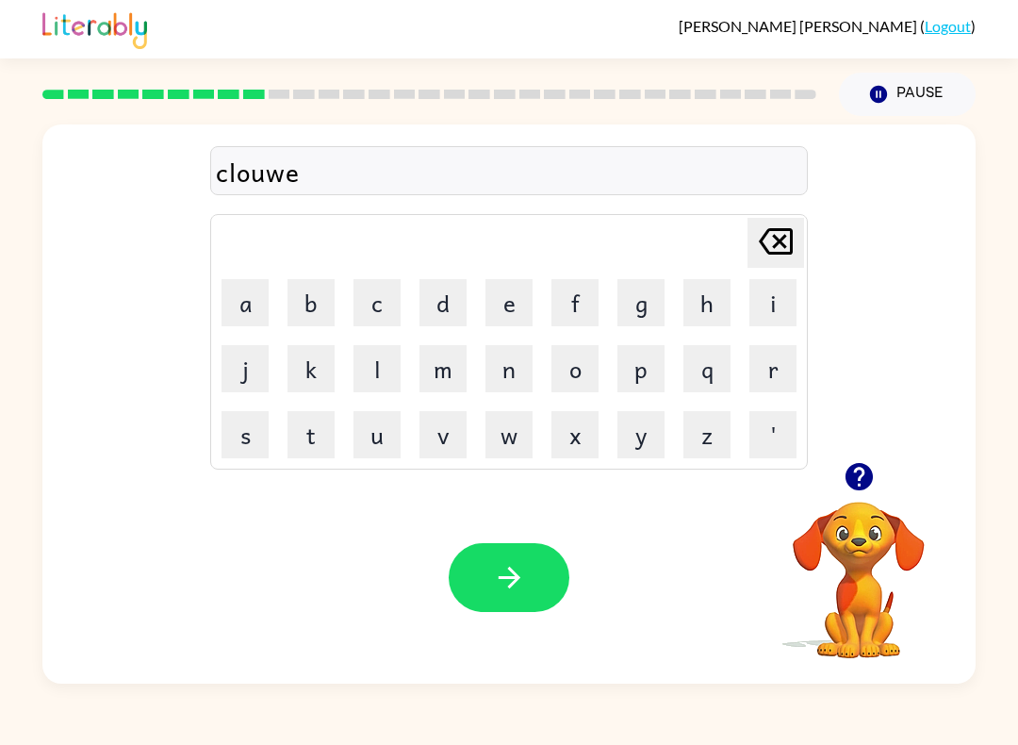
click at [551, 586] on button "button" at bounding box center [509, 577] width 121 height 69
click at [776, 297] on button "i" at bounding box center [772, 302] width 47 height 47
click at [500, 362] on button "n" at bounding box center [509, 368] width 47 height 47
click at [240, 451] on button "s" at bounding box center [245, 434] width 47 height 47
click at [504, 305] on button "e" at bounding box center [509, 302] width 47 height 47
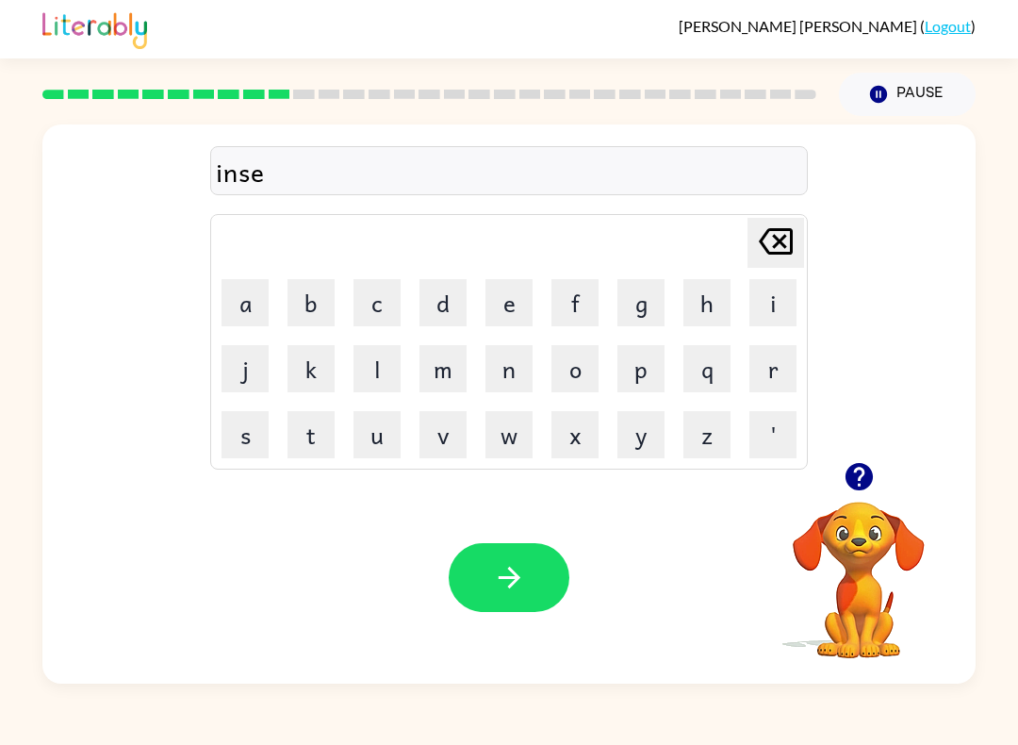
click at [778, 367] on button "r" at bounding box center [772, 368] width 47 height 47
click at [318, 435] on button "t" at bounding box center [311, 434] width 47 height 47
click at [488, 576] on button "button" at bounding box center [509, 577] width 121 height 69
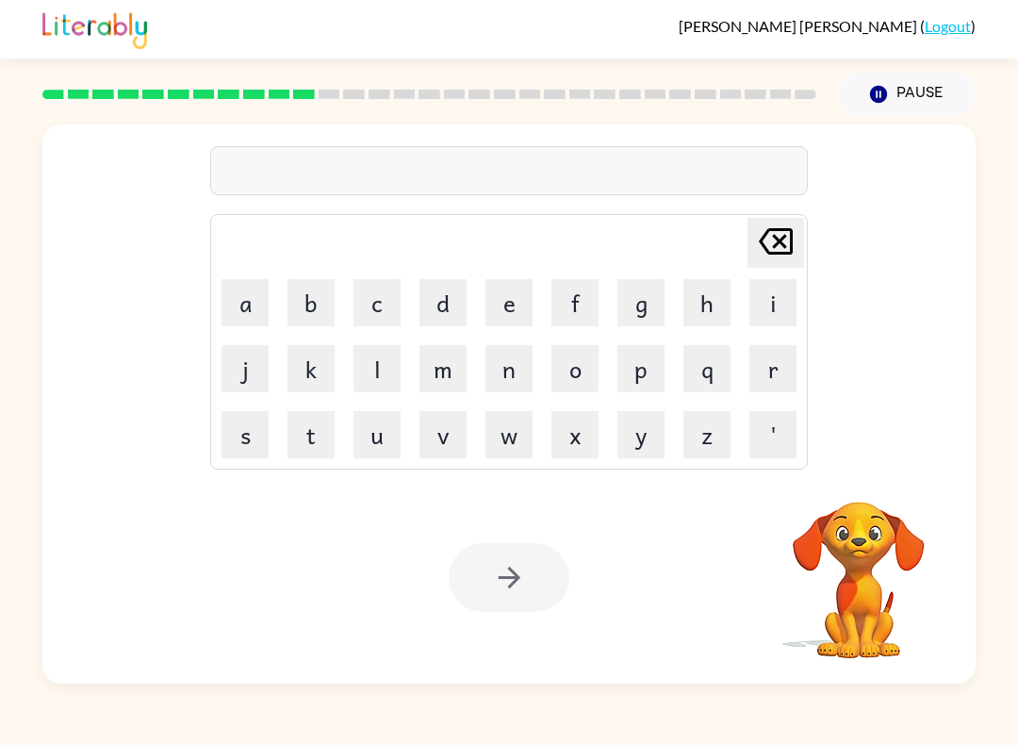
click at [371, 294] on button "c" at bounding box center [377, 302] width 47 height 47
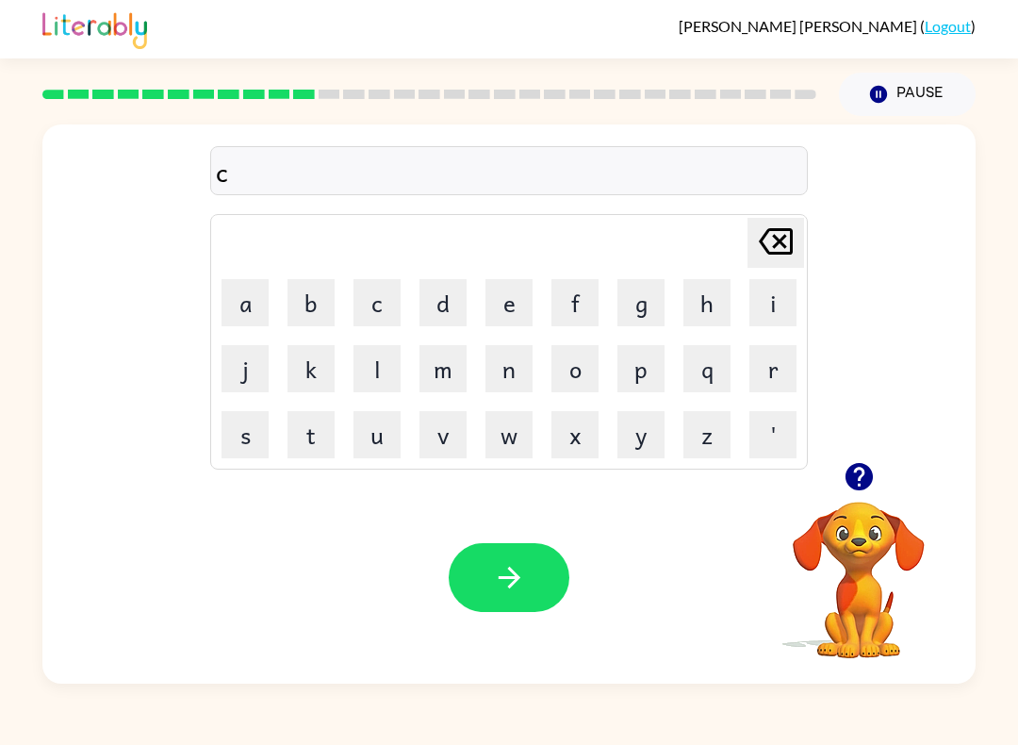
click at [589, 363] on button "o" at bounding box center [574, 368] width 47 height 47
click at [444, 306] on button "d" at bounding box center [443, 302] width 47 height 47
click at [497, 304] on button "e" at bounding box center [509, 302] width 47 height 47
click at [529, 561] on button "button" at bounding box center [509, 577] width 121 height 69
click at [518, 469] on div "[PERSON_NAME] last character input a b c d e f g h i j k l m n o p q r s t u v …" at bounding box center [509, 341] width 598 height 255
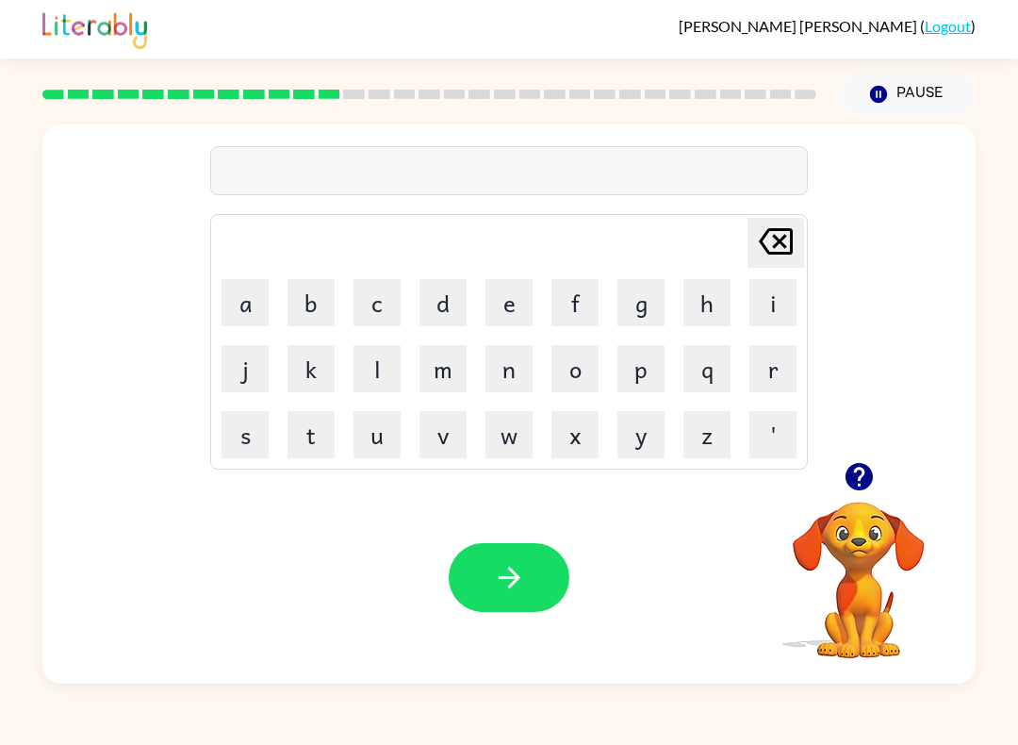
click at [450, 447] on button "v" at bounding box center [443, 434] width 47 height 47
click at [579, 372] on button "o" at bounding box center [574, 368] width 47 height 47
click at [372, 373] on button "l" at bounding box center [377, 368] width 47 height 47
click at [389, 436] on button "u" at bounding box center [377, 434] width 47 height 47
click at [452, 371] on button "m" at bounding box center [443, 368] width 47 height 47
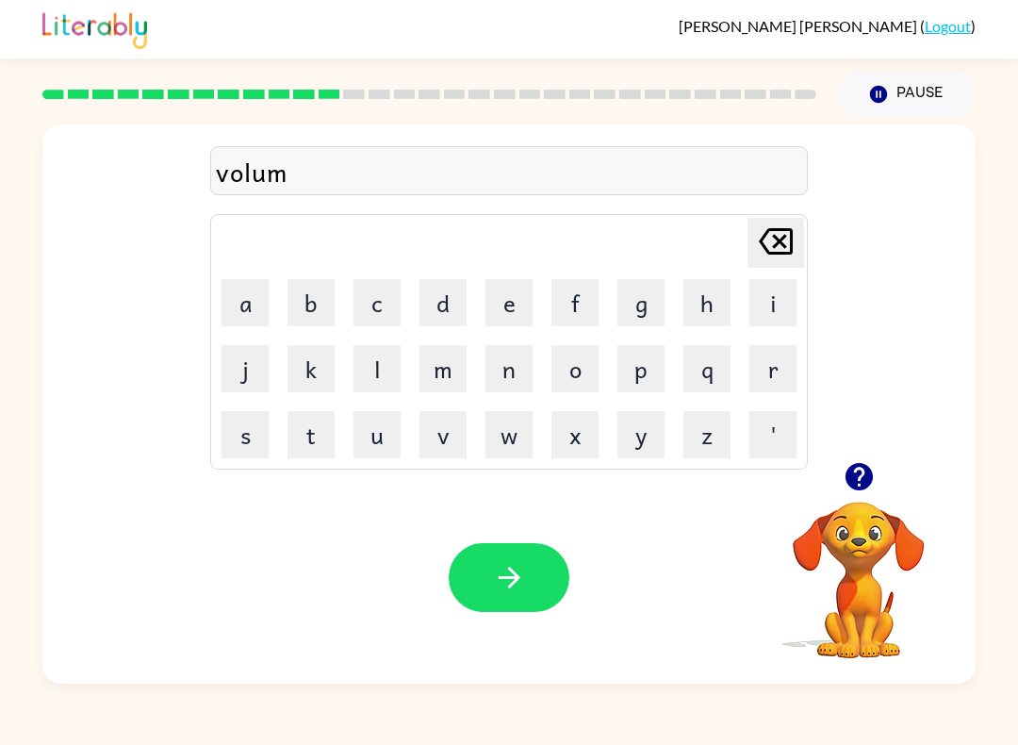
click at [518, 294] on button "e" at bounding box center [509, 302] width 47 height 47
click at [492, 596] on button "button" at bounding box center [509, 577] width 121 height 69
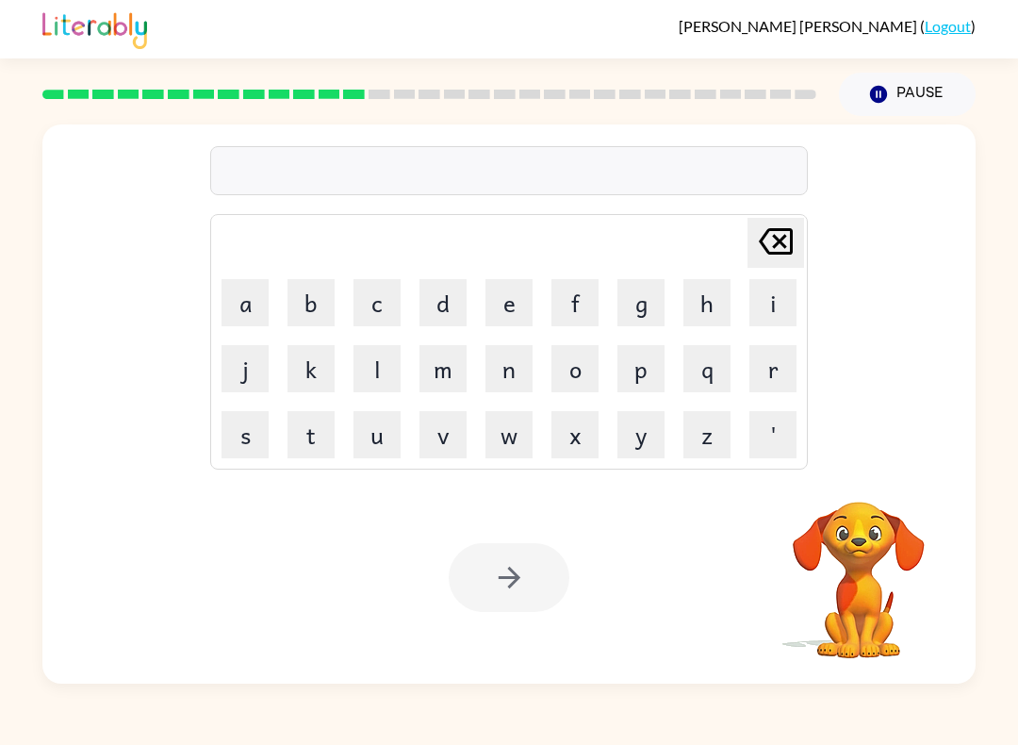
click at [262, 439] on button "s" at bounding box center [245, 434] width 47 height 47
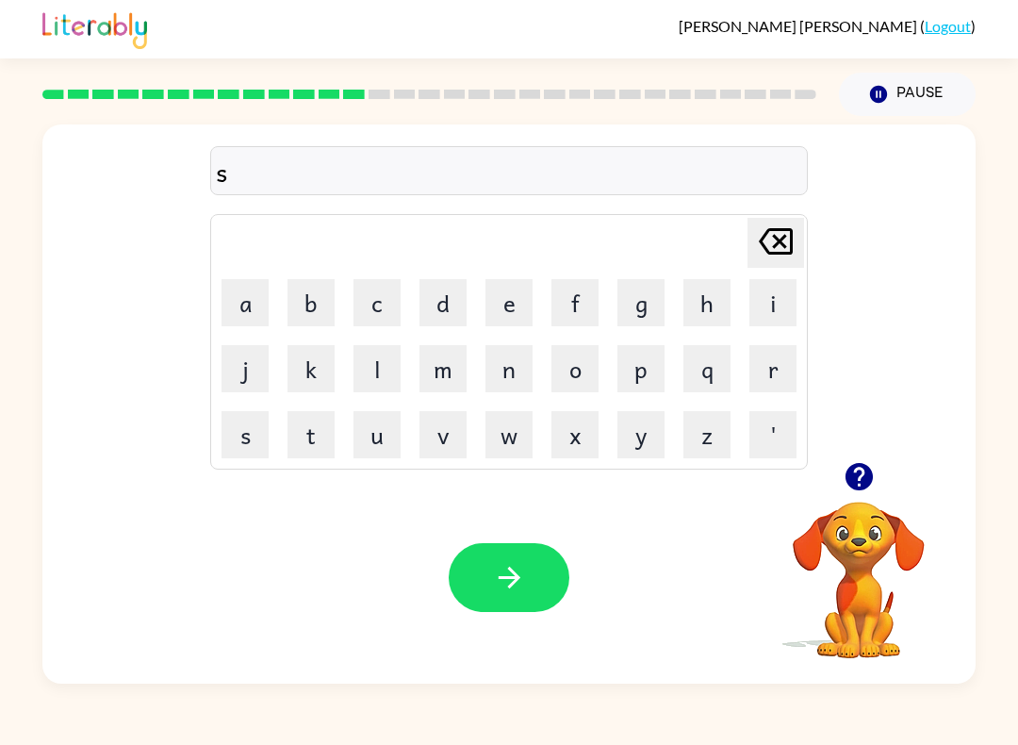
click at [509, 431] on button "w" at bounding box center [509, 434] width 47 height 47
click at [527, 302] on button "e" at bounding box center [509, 302] width 47 height 47
click at [316, 440] on button "t" at bounding box center [311, 434] width 47 height 47
click at [779, 247] on icon "[PERSON_NAME] last character input" at bounding box center [775, 241] width 45 height 45
click at [505, 308] on button "e" at bounding box center [509, 302] width 47 height 47
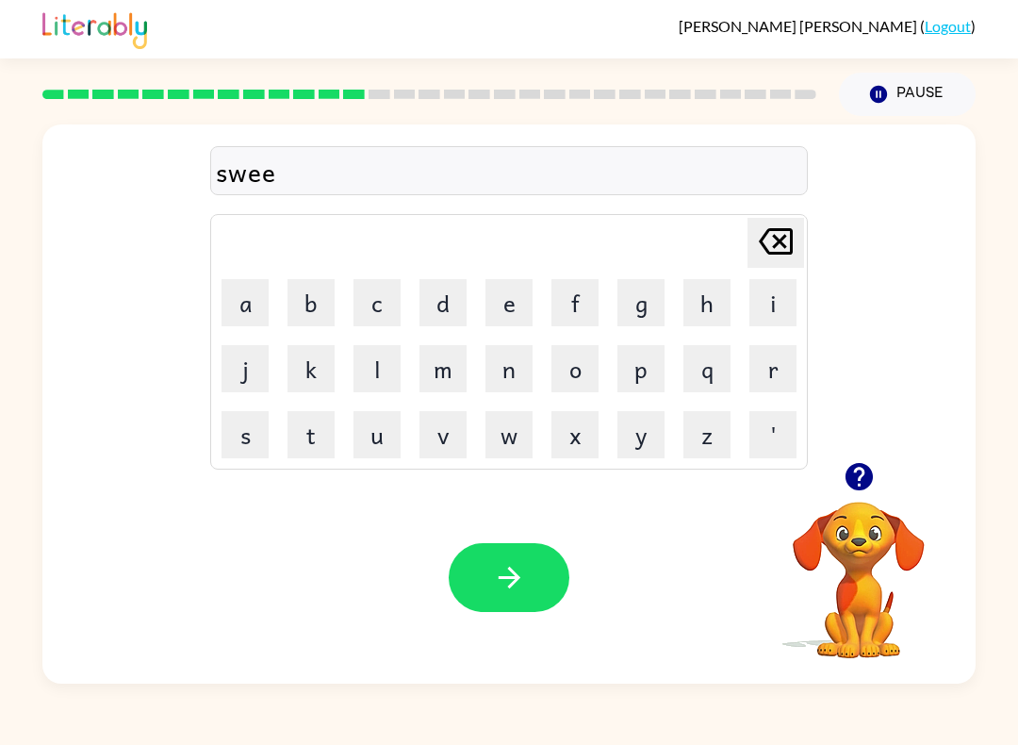
click at [323, 429] on button "t" at bounding box center [311, 434] width 47 height 47
click at [518, 362] on button "n" at bounding box center [509, 368] width 47 height 47
click at [512, 299] on button "e" at bounding box center [509, 302] width 47 height 47
click at [503, 289] on button "e" at bounding box center [509, 302] width 47 height 47
click at [252, 437] on button "s" at bounding box center [245, 434] width 47 height 47
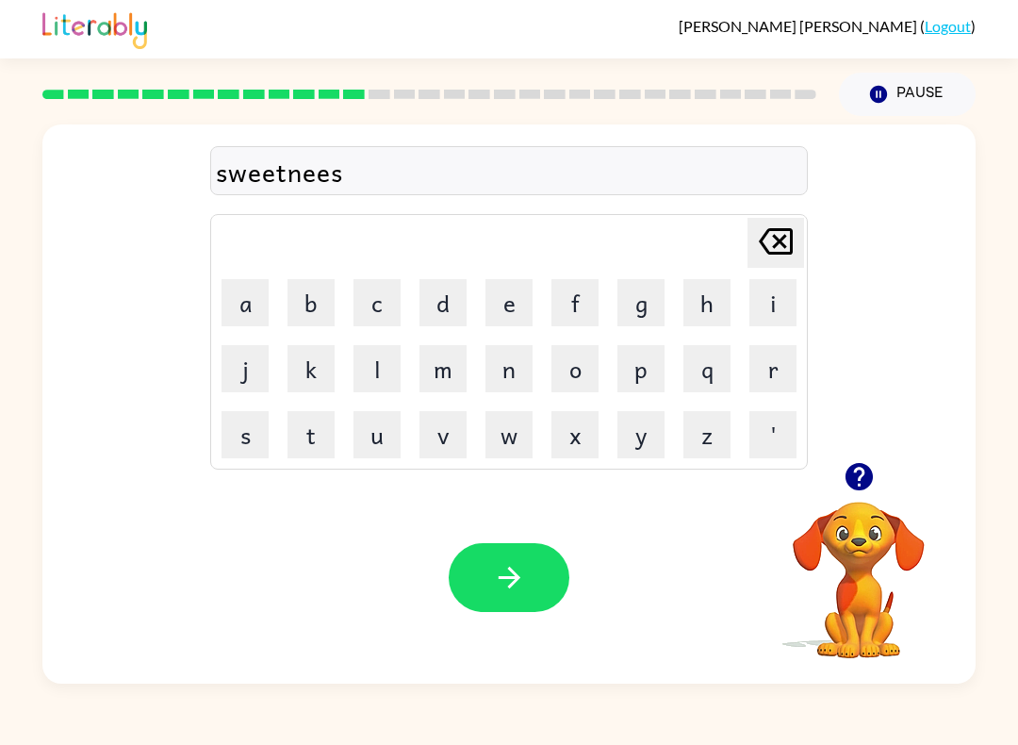
click at [778, 238] on icon "[PERSON_NAME] last character input" at bounding box center [775, 241] width 45 height 45
click at [785, 243] on icon "[PERSON_NAME] last character input" at bounding box center [775, 241] width 45 height 45
click at [256, 431] on button "s" at bounding box center [245, 434] width 47 height 47
click at [255, 436] on button "s" at bounding box center [245, 434] width 47 height 47
click at [527, 604] on button "button" at bounding box center [509, 577] width 121 height 69
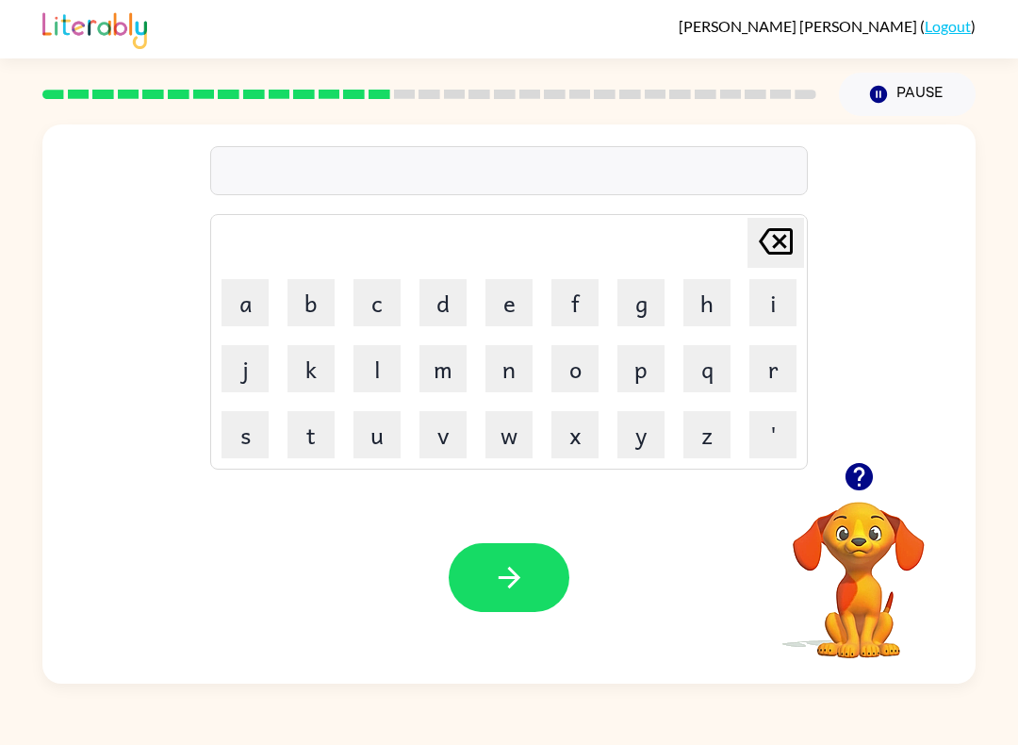
click at [634, 358] on button "p" at bounding box center [640, 368] width 47 height 47
click at [759, 295] on button "i" at bounding box center [772, 302] width 47 height 47
click at [362, 354] on button "l" at bounding box center [377, 368] width 47 height 47
click at [563, 347] on button "o" at bounding box center [574, 368] width 47 height 47
click at [324, 452] on button "t" at bounding box center [311, 434] width 47 height 47
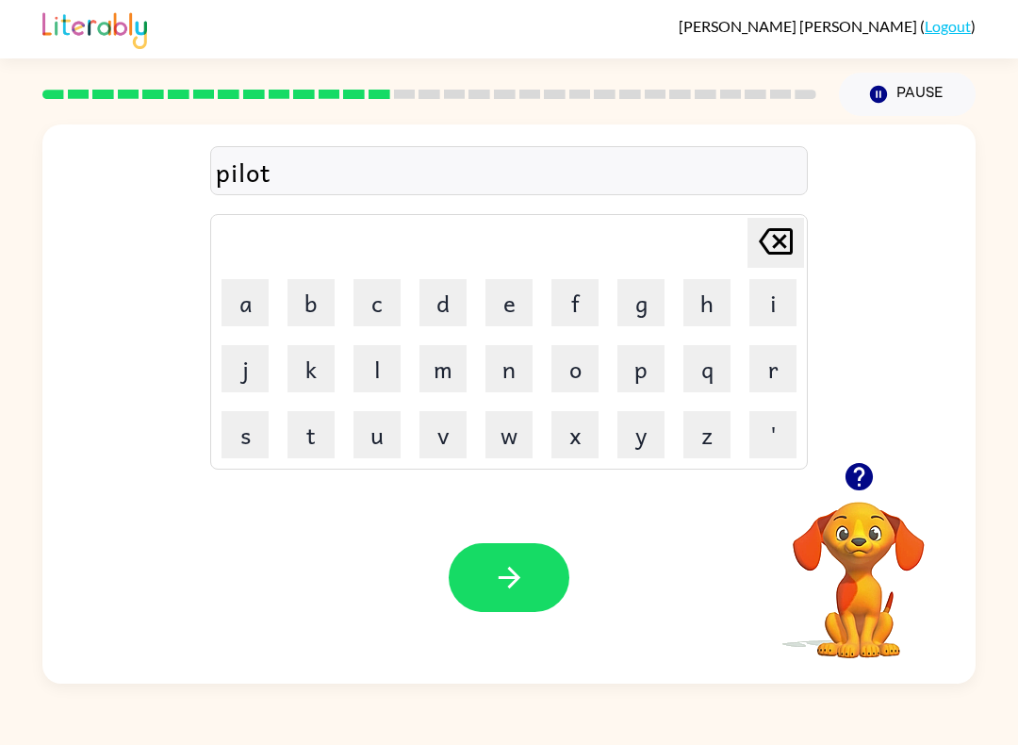
click at [508, 580] on icon "button" at bounding box center [509, 577] width 33 height 33
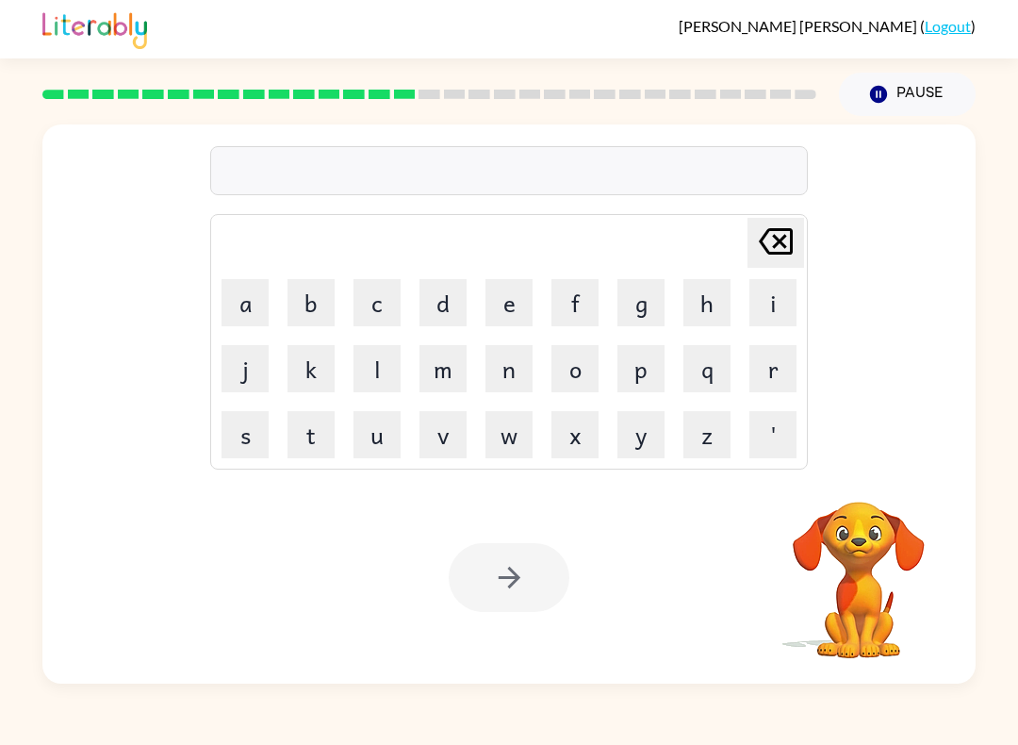
click at [568, 301] on button "f" at bounding box center [574, 302] width 47 height 47
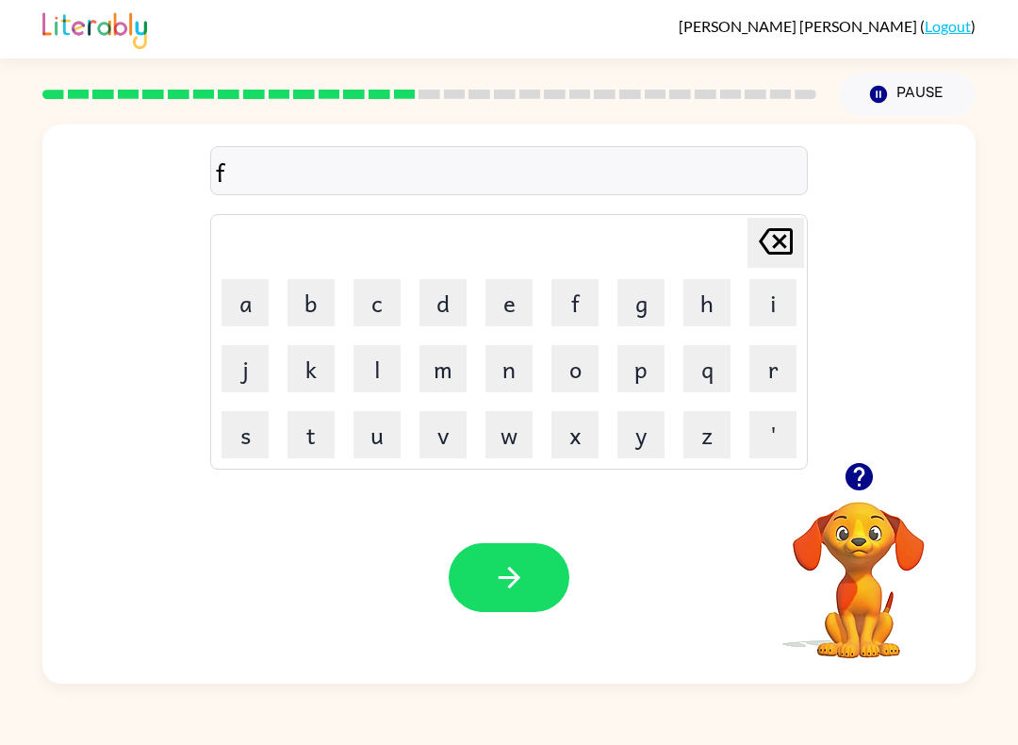
click at [566, 378] on button "o" at bounding box center [574, 368] width 47 height 47
click at [772, 370] on button "r" at bounding box center [772, 368] width 47 height 47
click at [318, 365] on button "k" at bounding box center [311, 368] width 47 height 47
click at [538, 577] on button "button" at bounding box center [509, 577] width 121 height 69
click at [517, 436] on button "w" at bounding box center [509, 434] width 47 height 47
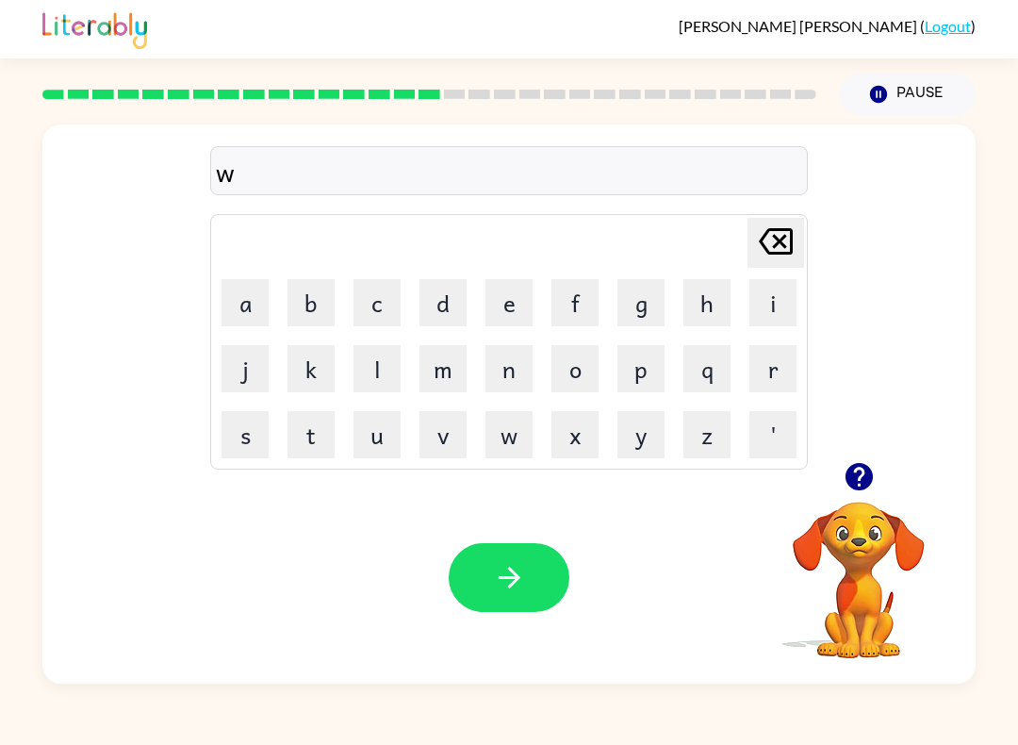
click at [506, 299] on button "e" at bounding box center [509, 302] width 47 height 47
click at [292, 305] on button "b" at bounding box center [311, 302] width 47 height 47
click at [541, 547] on button "button" at bounding box center [509, 577] width 121 height 69
click at [588, 305] on button "f" at bounding box center [574, 302] width 47 height 47
click at [380, 370] on button "l" at bounding box center [377, 368] width 47 height 47
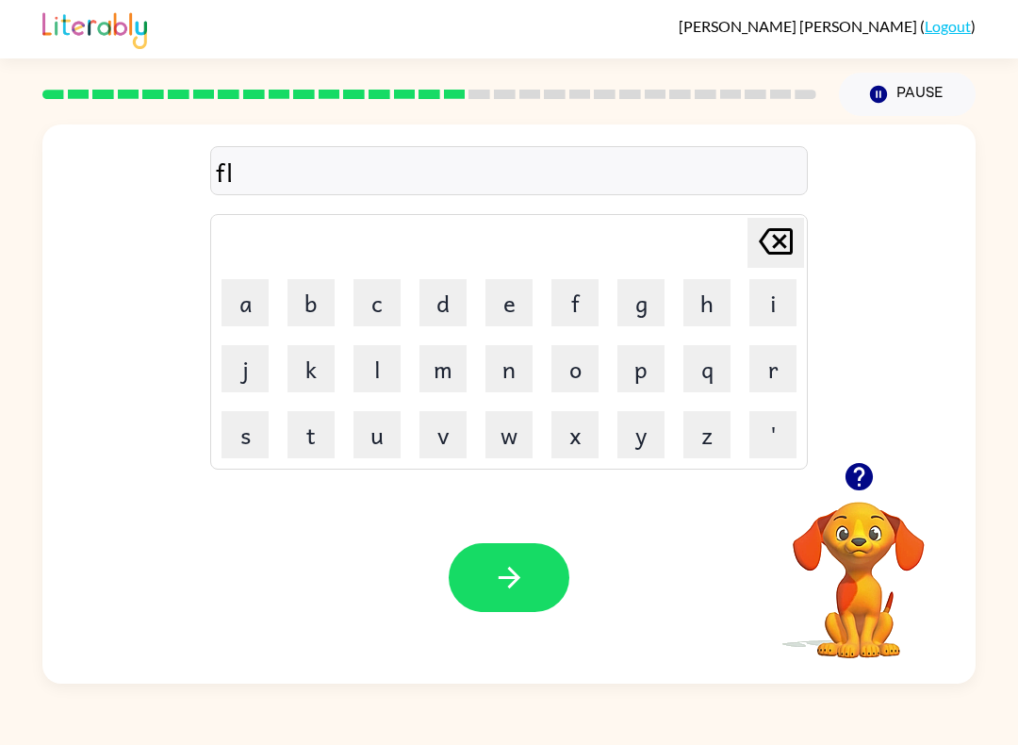
click at [771, 297] on button "i" at bounding box center [772, 302] width 47 height 47
click at [645, 372] on button "p" at bounding box center [640, 368] width 47 height 47
click at [762, 304] on button "i" at bounding box center [772, 302] width 47 height 47
click at [512, 367] on button "n" at bounding box center [509, 368] width 47 height 47
click at [654, 297] on button "g" at bounding box center [640, 302] width 47 height 47
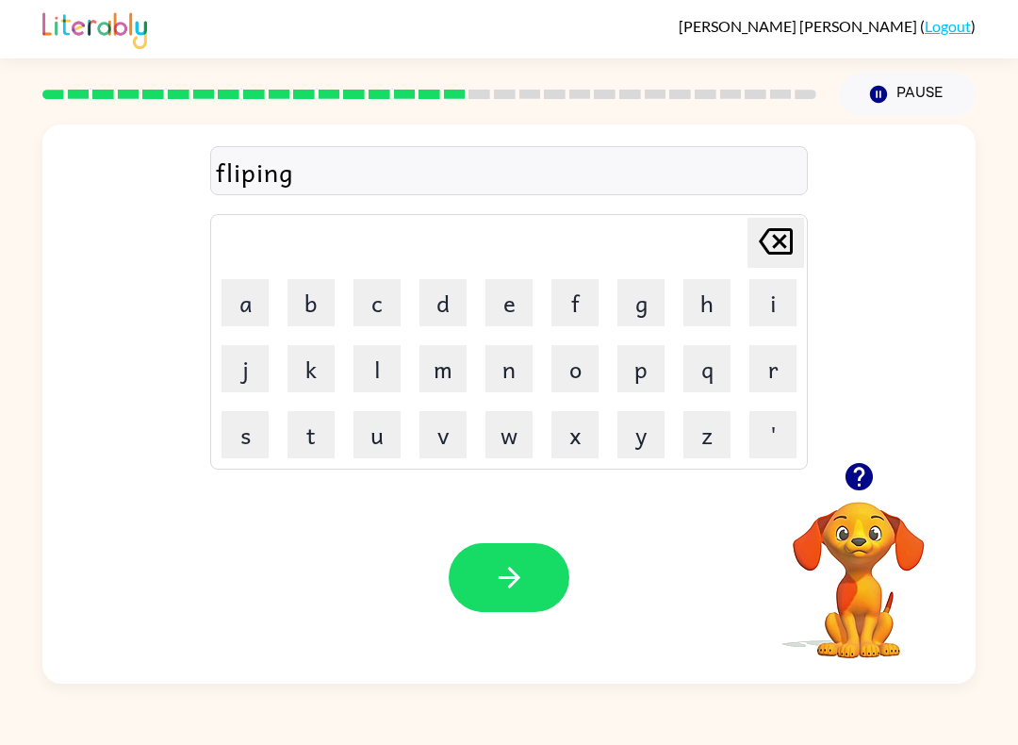
click at [520, 570] on icon "button" at bounding box center [509, 577] width 33 height 33
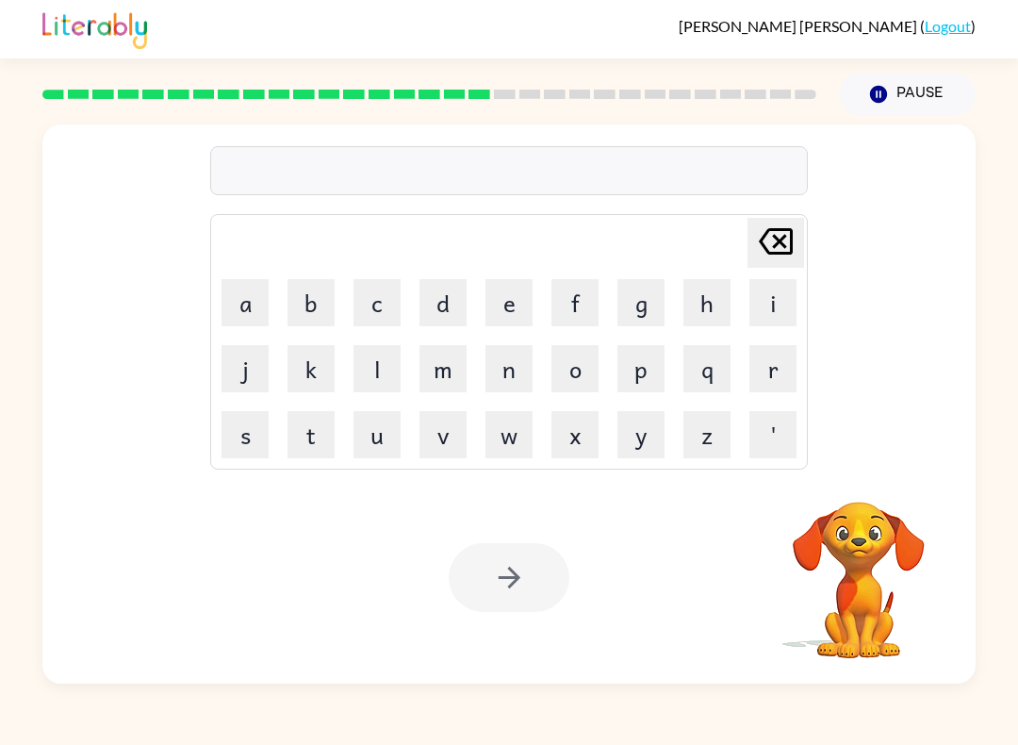
click at [255, 444] on button "s" at bounding box center [245, 434] width 47 height 47
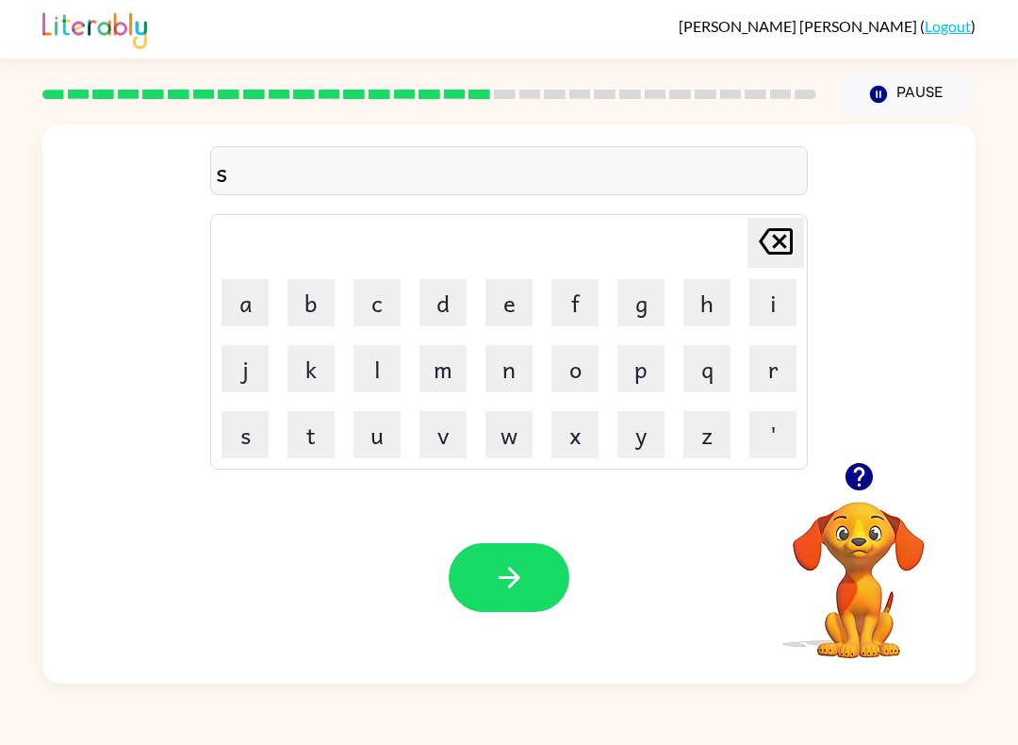
click at [511, 369] on button "n" at bounding box center [509, 368] width 47 height 47
click at [575, 368] on button "o" at bounding box center [574, 368] width 47 height 47
click at [772, 362] on button "r" at bounding box center [772, 368] width 47 height 47
click at [312, 435] on button "t" at bounding box center [311, 434] width 47 height 47
click at [548, 575] on button "button" at bounding box center [509, 577] width 121 height 69
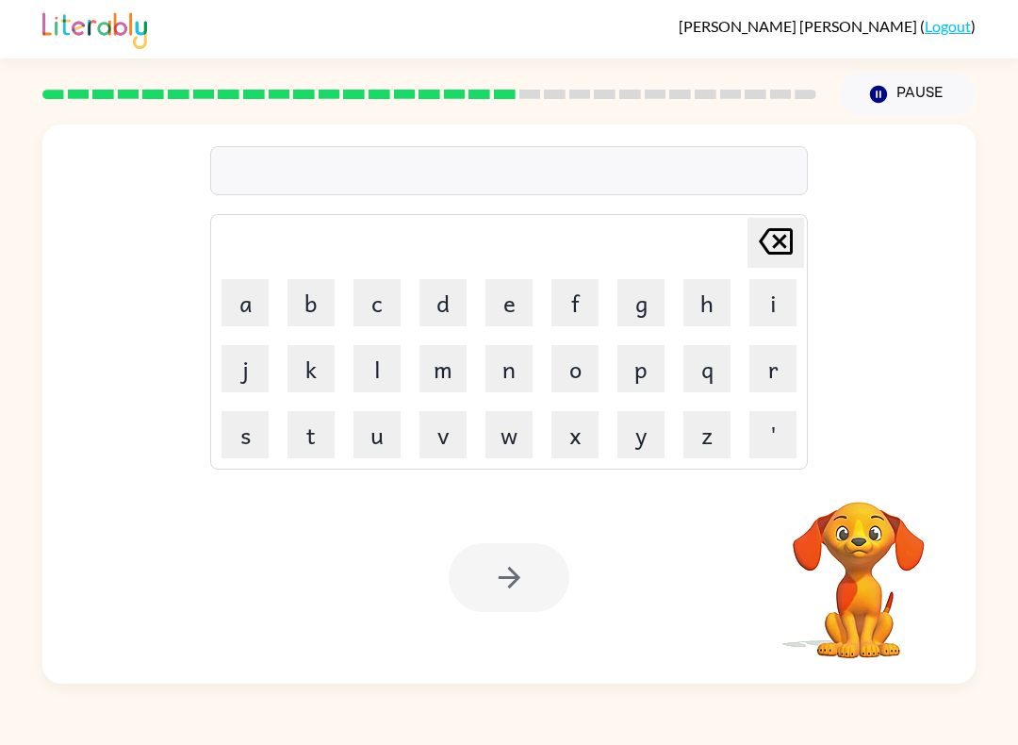
click at [503, 306] on button "e" at bounding box center [509, 302] width 47 height 47
click at [242, 446] on button "s" at bounding box center [245, 434] width 47 height 47
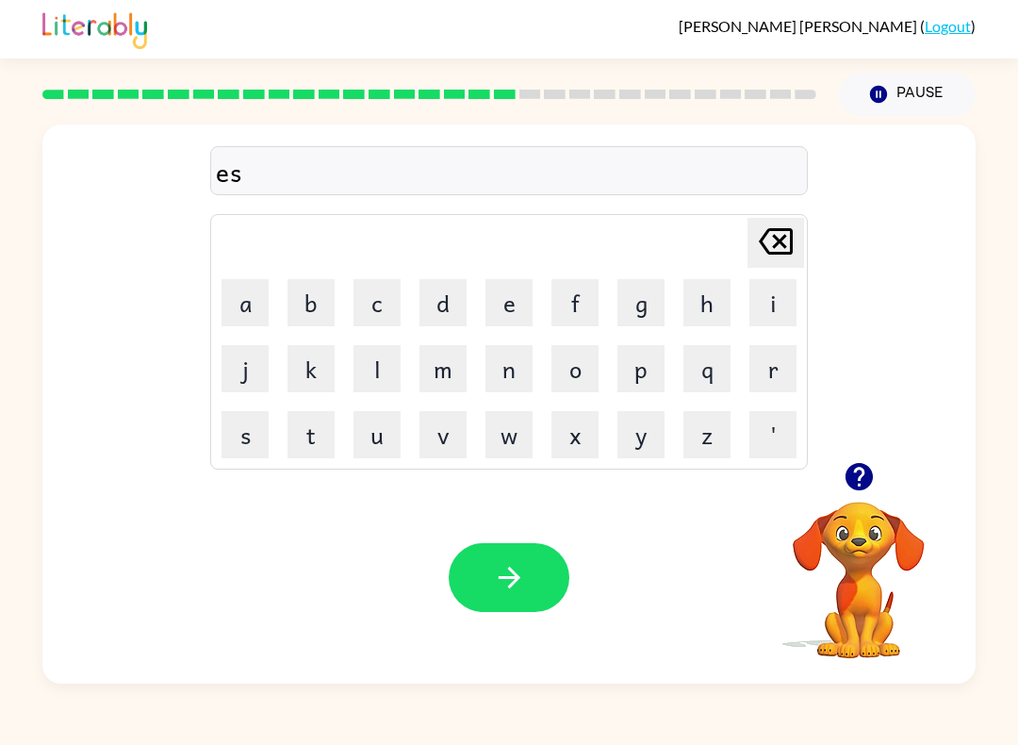
click at [248, 298] on button "a" at bounding box center [245, 302] width 47 height 47
click at [645, 436] on button "y" at bounding box center [640, 434] width 47 height 47
click at [528, 591] on button "button" at bounding box center [509, 577] width 121 height 69
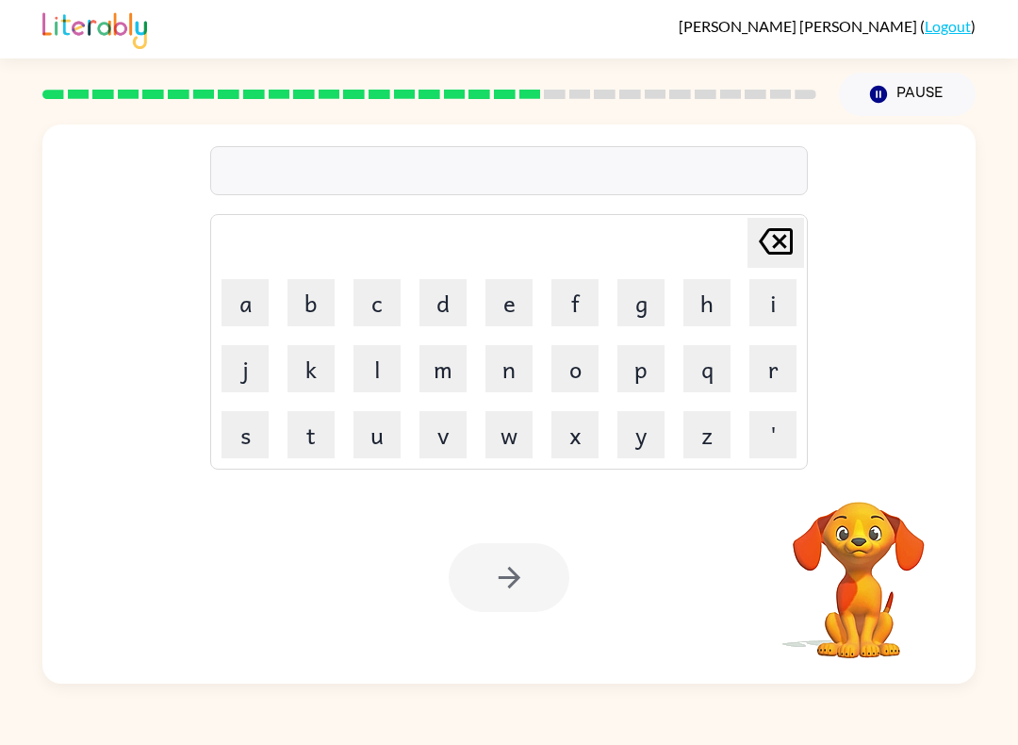
click at [447, 309] on button "d" at bounding box center [443, 302] width 47 height 47
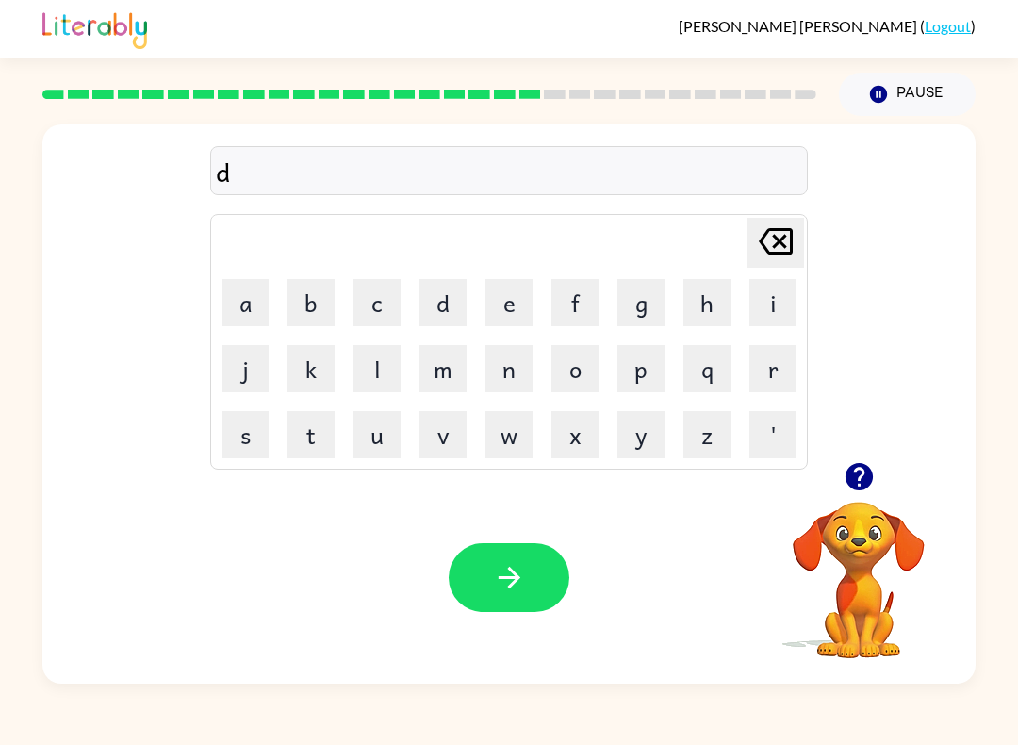
click at [775, 297] on button "i" at bounding box center [772, 302] width 47 height 47
click at [244, 434] on button "s" at bounding box center [245, 434] width 47 height 47
click at [708, 302] on button "h" at bounding box center [706, 302] width 47 height 47
click at [753, 303] on button "i" at bounding box center [772, 302] width 47 height 47
click at [245, 439] on button "s" at bounding box center [245, 434] width 47 height 47
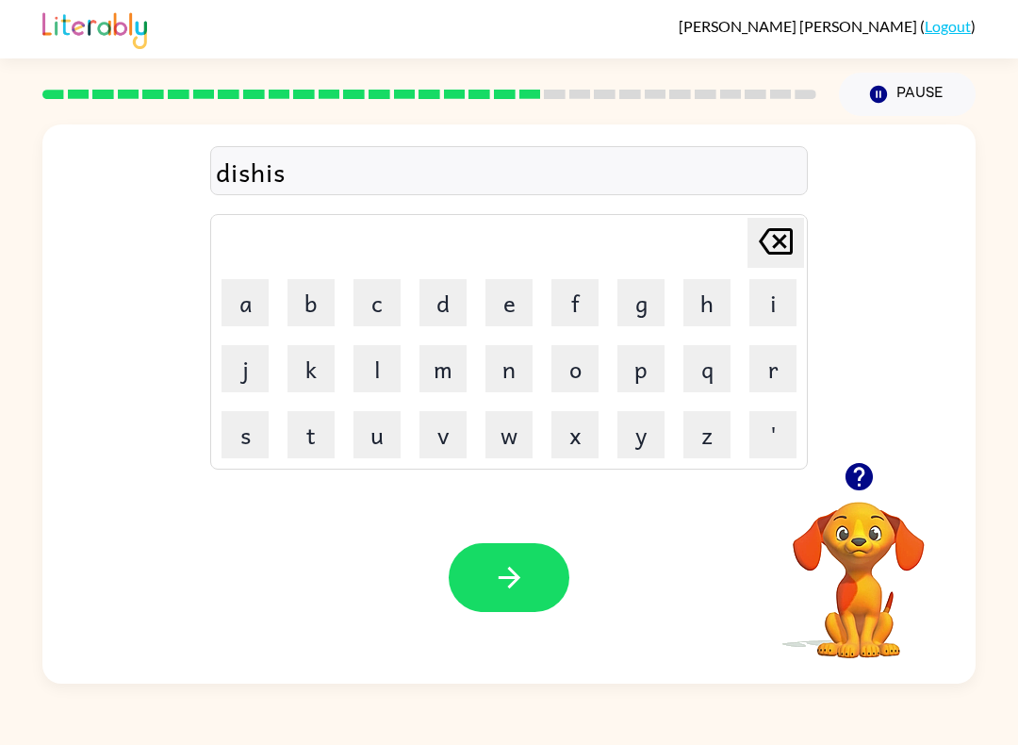
click at [549, 569] on button "button" at bounding box center [509, 577] width 121 height 69
click at [579, 311] on button "f" at bounding box center [574, 302] width 47 height 47
click at [398, 369] on button "l" at bounding box center [377, 368] width 47 height 47
click at [386, 449] on button "u" at bounding box center [377, 434] width 47 height 47
click at [322, 437] on button "t" at bounding box center [311, 434] width 47 height 47
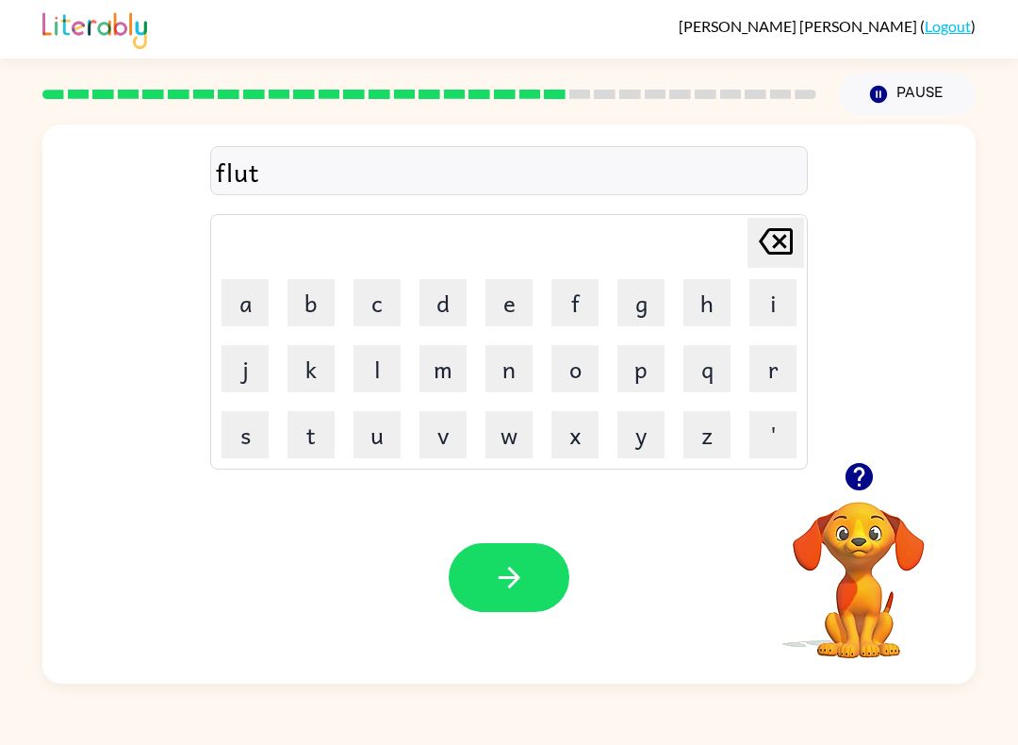
click at [497, 313] on button "e" at bounding box center [509, 302] width 47 height 47
click at [534, 603] on button "button" at bounding box center [509, 577] width 121 height 69
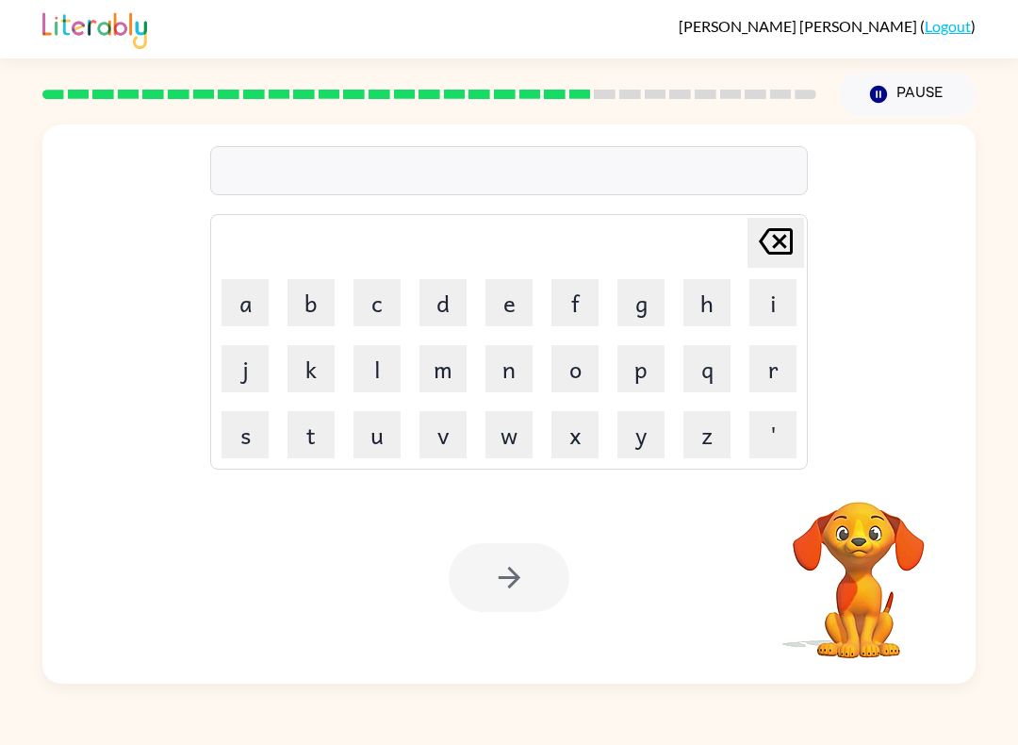
click at [453, 366] on button "m" at bounding box center [443, 368] width 47 height 47
click at [765, 296] on button "i" at bounding box center [772, 302] width 47 height 47
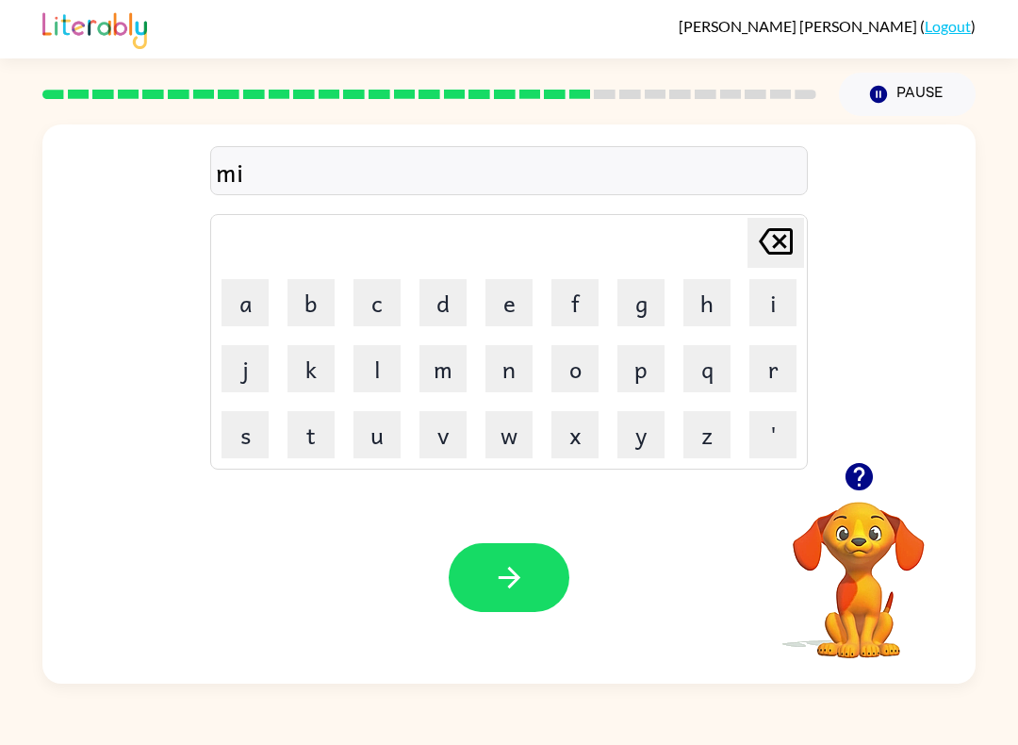
click at [436, 304] on button "d" at bounding box center [443, 302] width 47 height 47
click at [502, 385] on button "n" at bounding box center [509, 368] width 47 height 47
click at [788, 297] on button "i" at bounding box center [772, 302] width 47 height 47
click at [297, 438] on button "t" at bounding box center [311, 434] width 47 height 47
click at [690, 305] on button "h" at bounding box center [706, 302] width 47 height 47
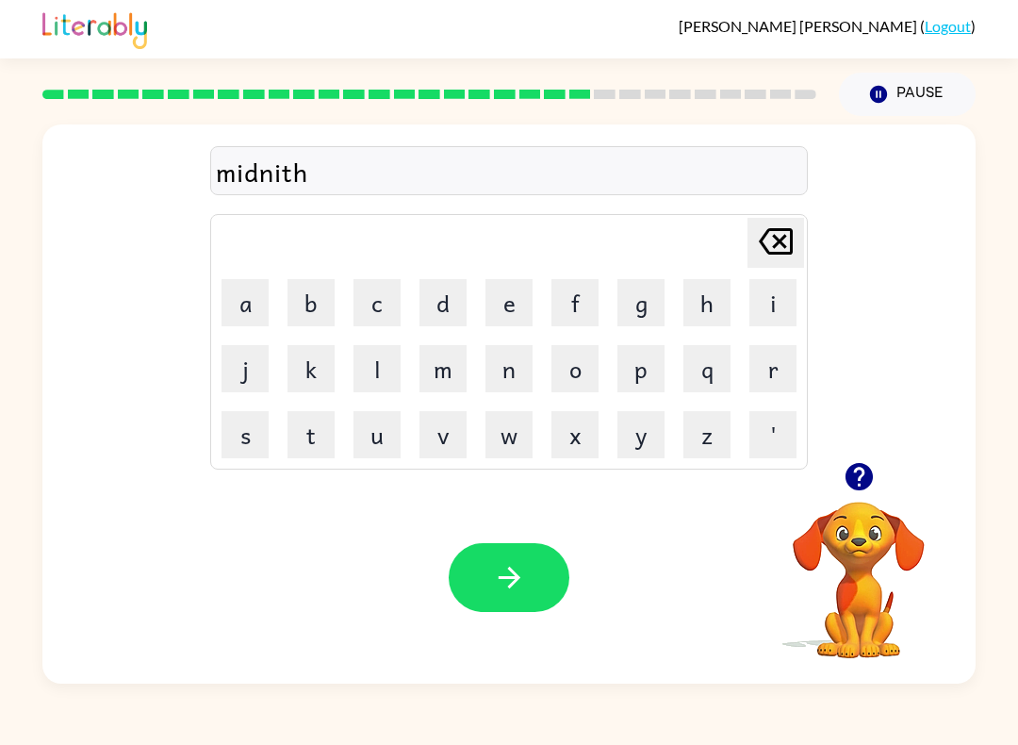
click at [690, 304] on button "h" at bounding box center [706, 302] width 47 height 47
click at [775, 224] on icon "[PERSON_NAME] last character input" at bounding box center [775, 241] width 45 height 45
click at [658, 311] on button "g" at bounding box center [640, 302] width 47 height 47
click at [511, 592] on icon "button" at bounding box center [509, 577] width 33 height 33
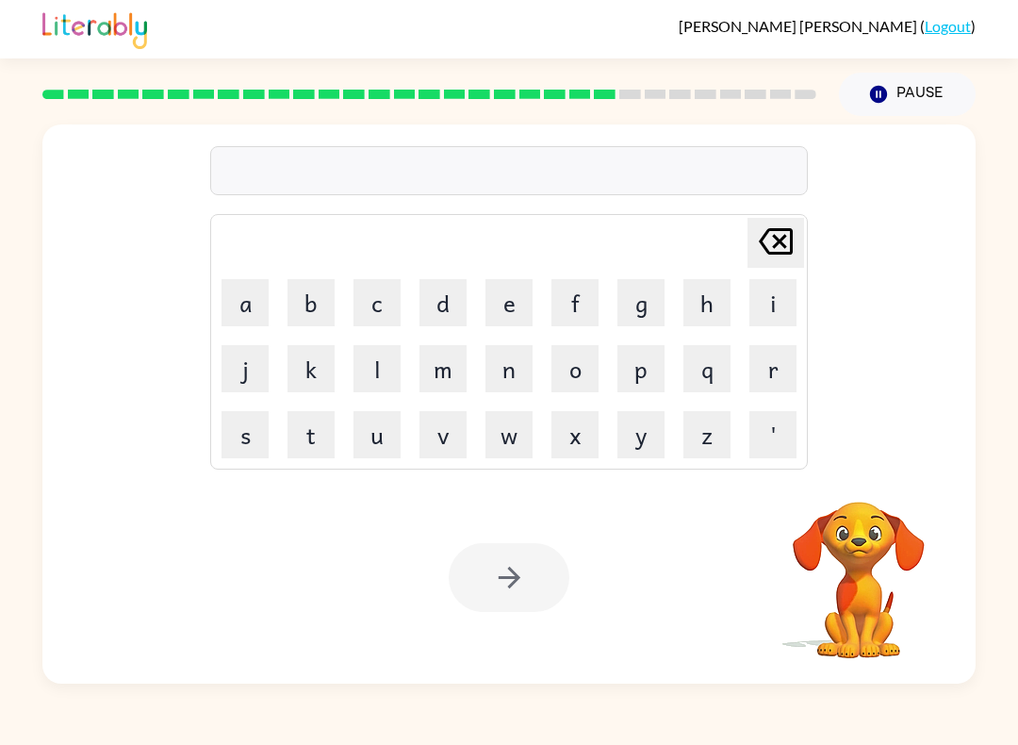
click at [489, 443] on button "w" at bounding box center [509, 434] width 47 height 47
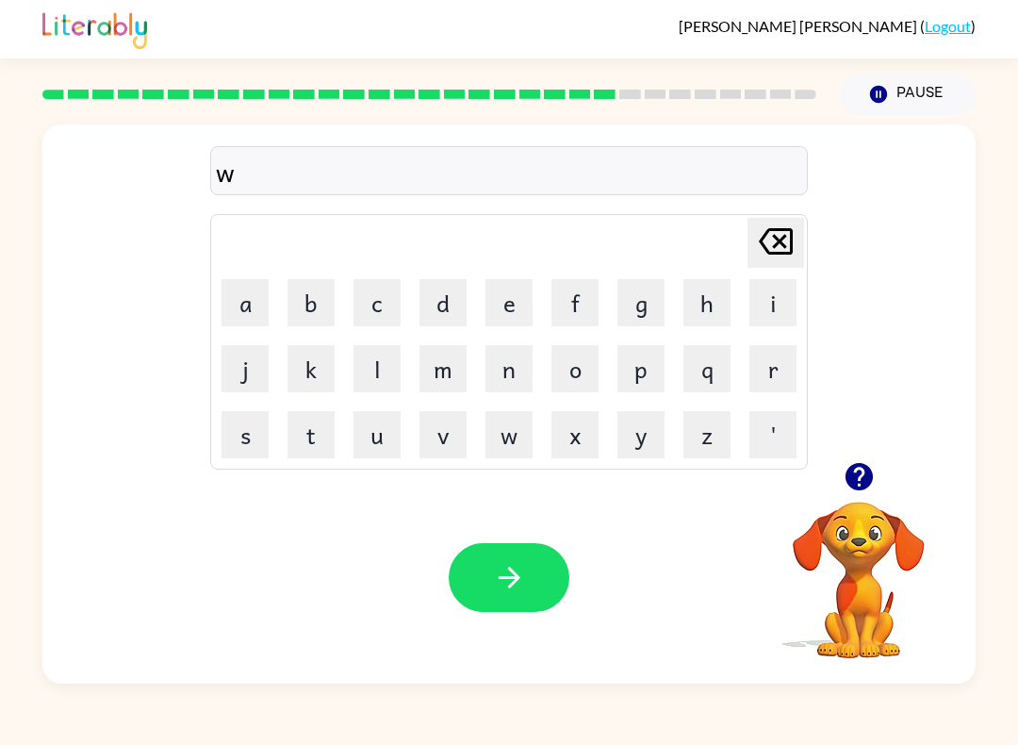
click at [774, 288] on button "i" at bounding box center [772, 302] width 47 height 47
click at [517, 358] on button "n" at bounding box center [509, 368] width 47 height 47
click at [299, 443] on button "t" at bounding box center [311, 434] width 47 height 47
click at [505, 293] on button "e" at bounding box center [509, 302] width 47 height 47
click at [779, 377] on button "r" at bounding box center [772, 368] width 47 height 47
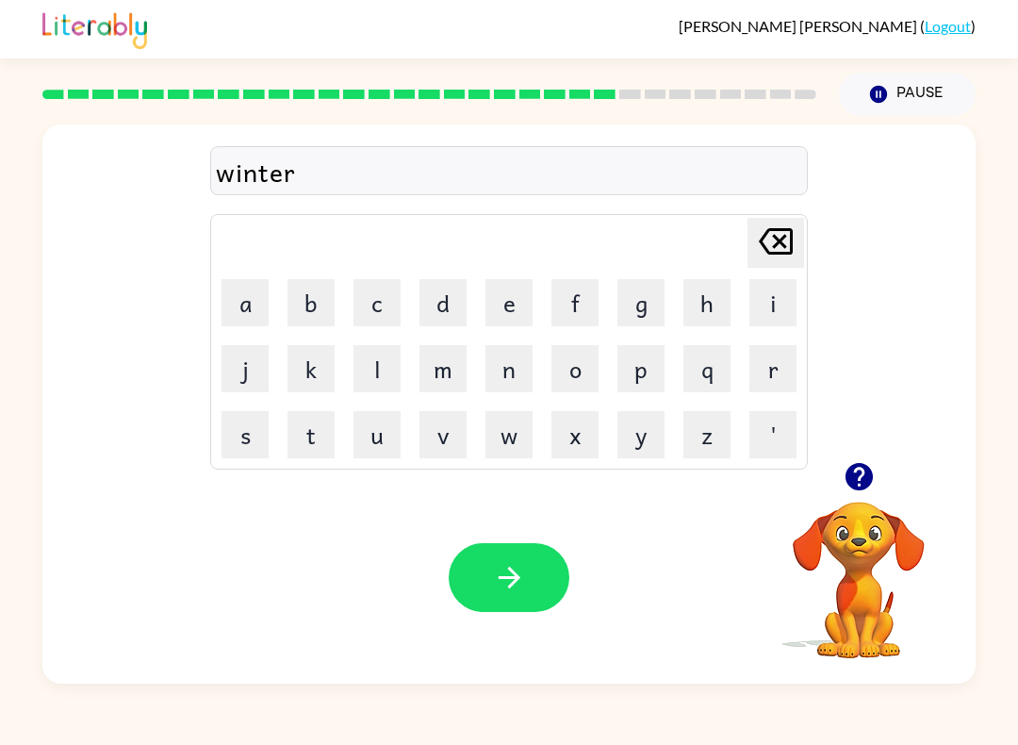
click at [518, 589] on icon "button" at bounding box center [509, 577] width 33 height 33
click at [522, 305] on button "e" at bounding box center [509, 302] width 47 height 47
click at [238, 436] on button "s" at bounding box center [245, 434] width 47 height 47
click at [777, 290] on button "i" at bounding box center [772, 302] width 47 height 47
click at [431, 294] on button "d" at bounding box center [443, 302] width 47 height 47
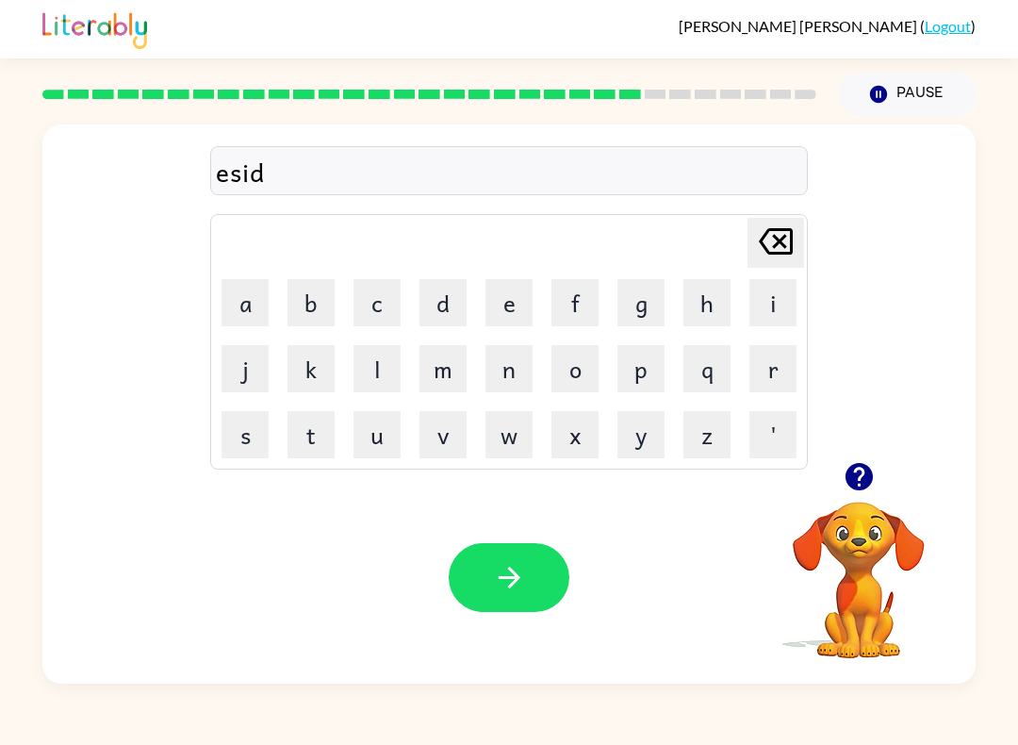
click at [520, 286] on button "e" at bounding box center [509, 302] width 47 height 47
click at [768, 249] on icon "[PERSON_NAME] last character input" at bounding box center [775, 241] width 45 height 45
click at [774, 239] on icon "[PERSON_NAME] last character input" at bounding box center [775, 241] width 45 height 45
click at [773, 238] on icon "[PERSON_NAME] last character input" at bounding box center [775, 241] width 45 height 45
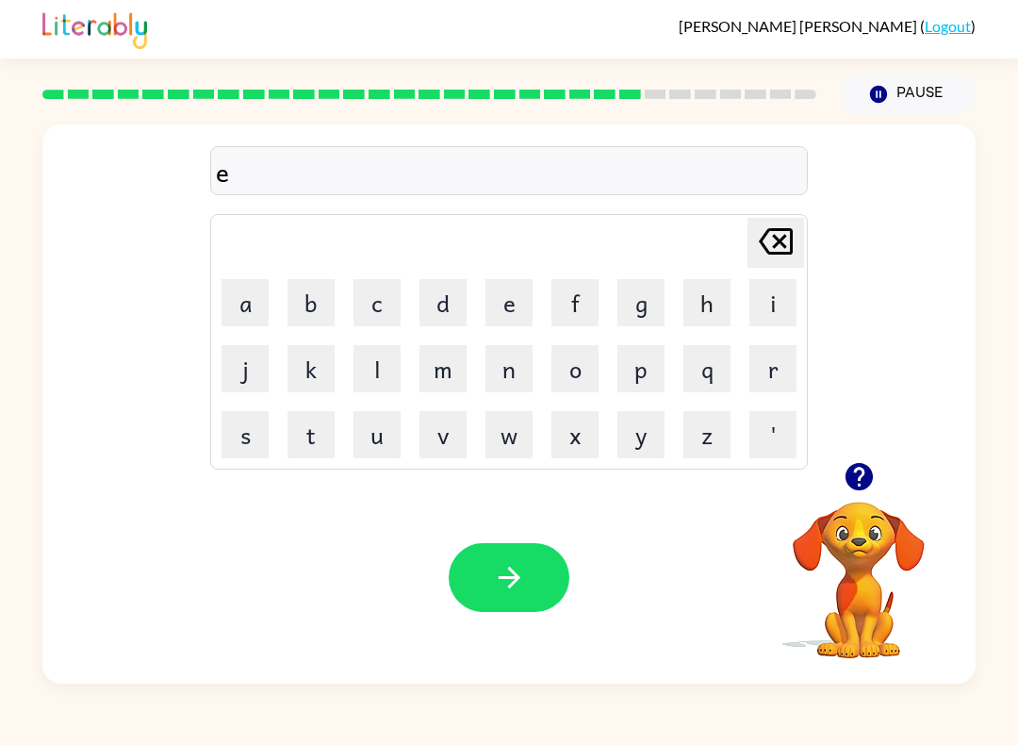
click at [772, 250] on icon "[PERSON_NAME] last character input" at bounding box center [775, 241] width 45 height 45
click at [452, 309] on button "d" at bounding box center [443, 302] width 47 height 47
click at [239, 434] on button "s" at bounding box center [245, 434] width 47 height 47
click at [765, 312] on button "i" at bounding box center [772, 302] width 47 height 47
click at [461, 317] on button "d" at bounding box center [443, 302] width 47 height 47
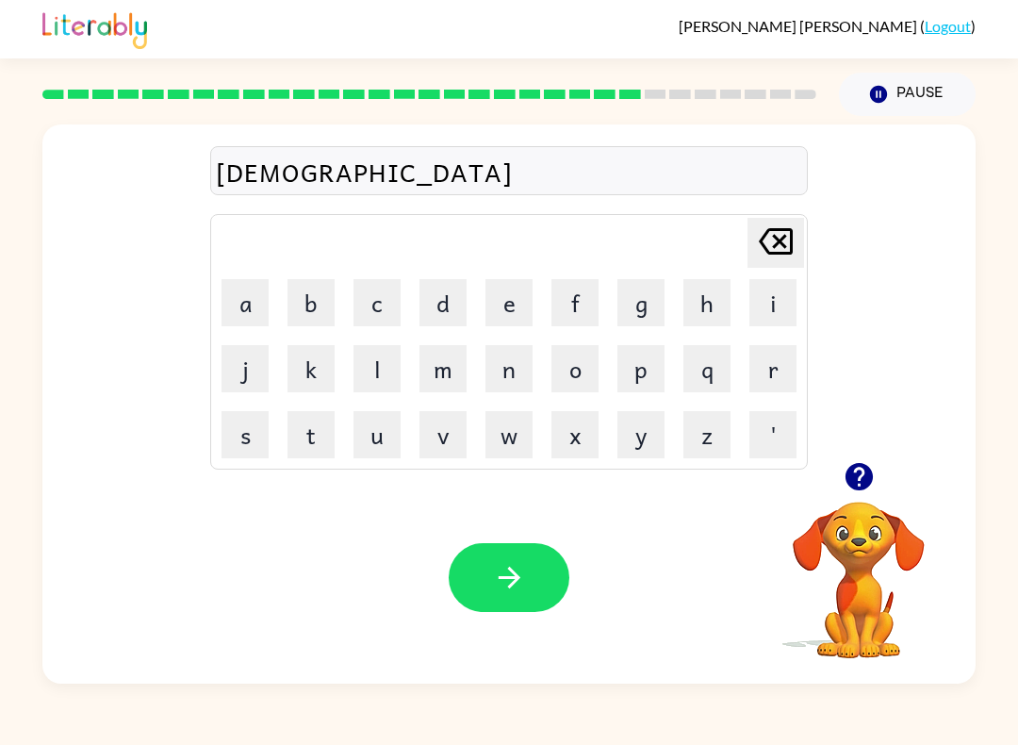
click at [508, 306] on button "e" at bounding box center [509, 302] width 47 height 47
click at [776, 304] on button "i" at bounding box center [772, 302] width 47 height 47
click at [503, 376] on button "n" at bounding box center [509, 368] width 47 height 47
click at [640, 298] on button "g" at bounding box center [640, 302] width 47 height 47
click at [518, 587] on icon "button" at bounding box center [509, 577] width 33 height 33
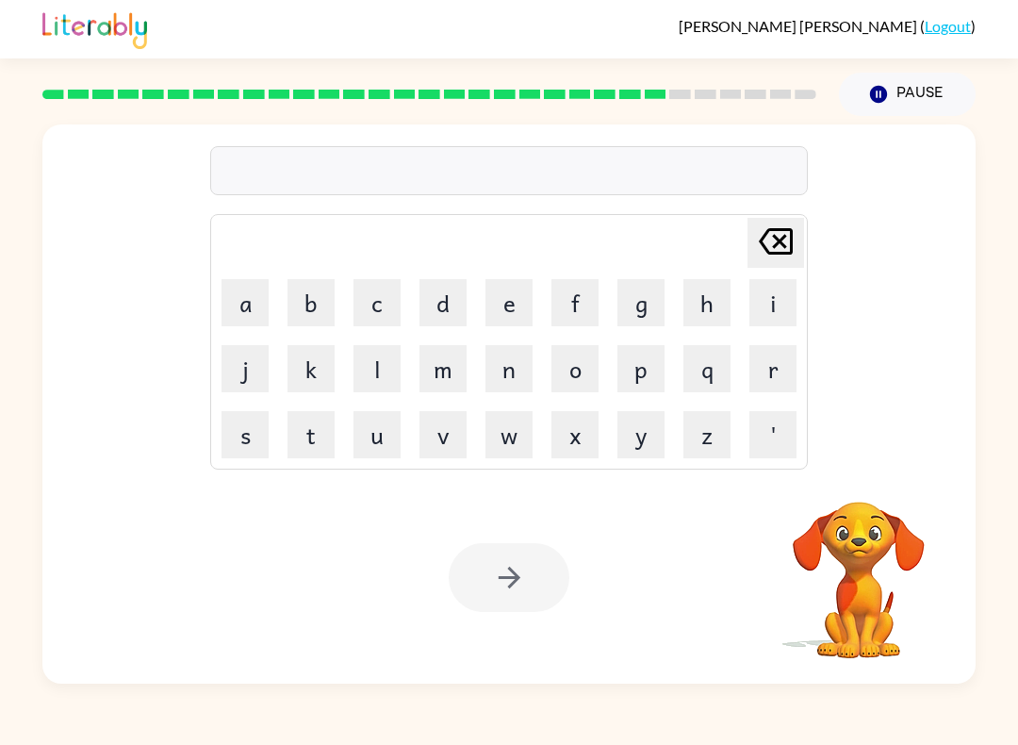
click at [774, 371] on button "r" at bounding box center [772, 368] width 47 height 47
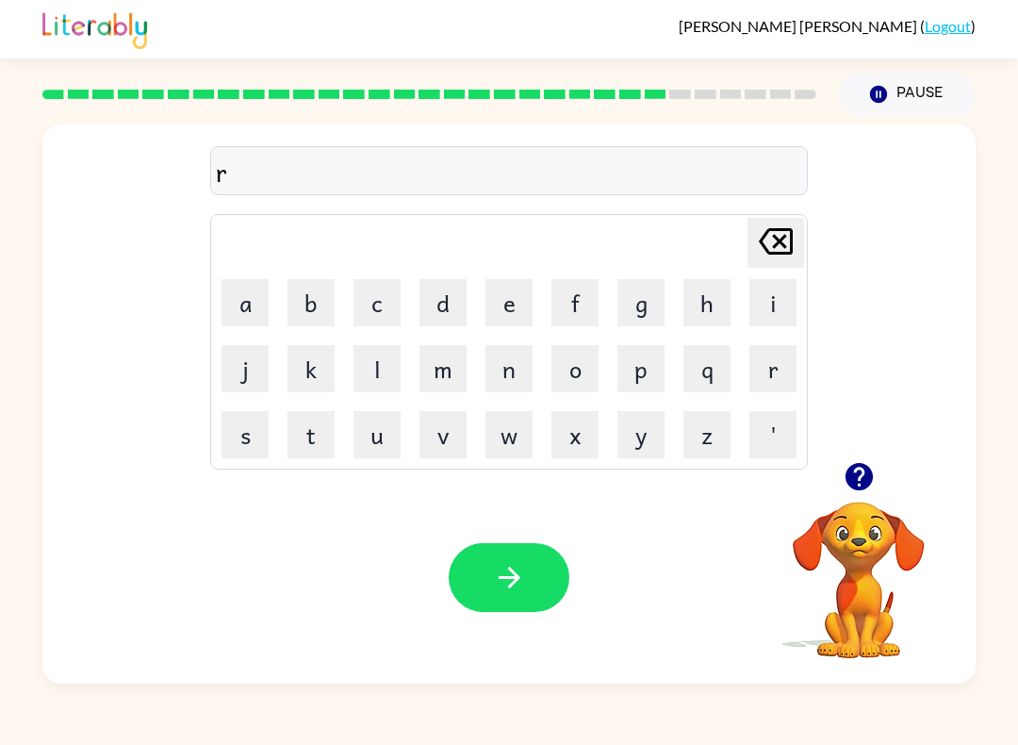
click at [582, 376] on button "o" at bounding box center [574, 368] width 47 height 47
click at [290, 384] on button "k" at bounding box center [311, 368] width 47 height 47
click at [379, 300] on button "c" at bounding box center [377, 302] width 47 height 47
click at [778, 232] on icon "[PERSON_NAME] last character input" at bounding box center [775, 241] width 45 height 45
click at [791, 239] on icon at bounding box center [776, 241] width 34 height 26
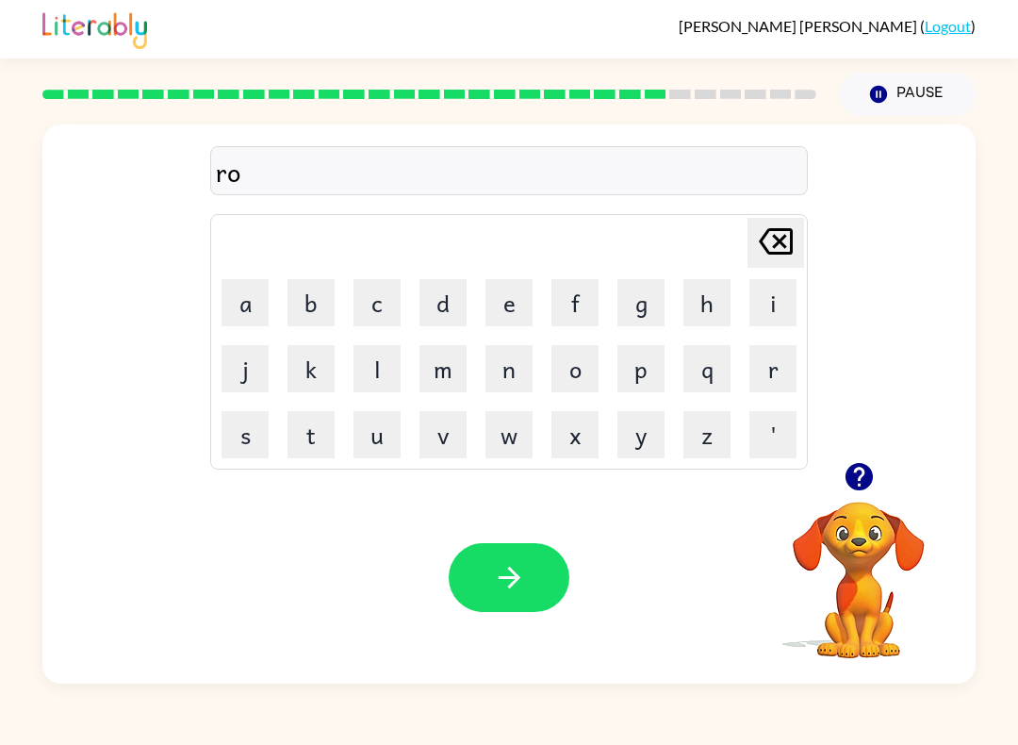
click at [391, 300] on button "c" at bounding box center [377, 302] width 47 height 47
click at [328, 367] on button "k" at bounding box center [311, 368] width 47 height 47
click at [502, 309] on button "e" at bounding box center [509, 302] width 47 height 47
click at [311, 428] on button "t" at bounding box center [311, 434] width 47 height 47
click at [540, 591] on button "button" at bounding box center [509, 577] width 121 height 69
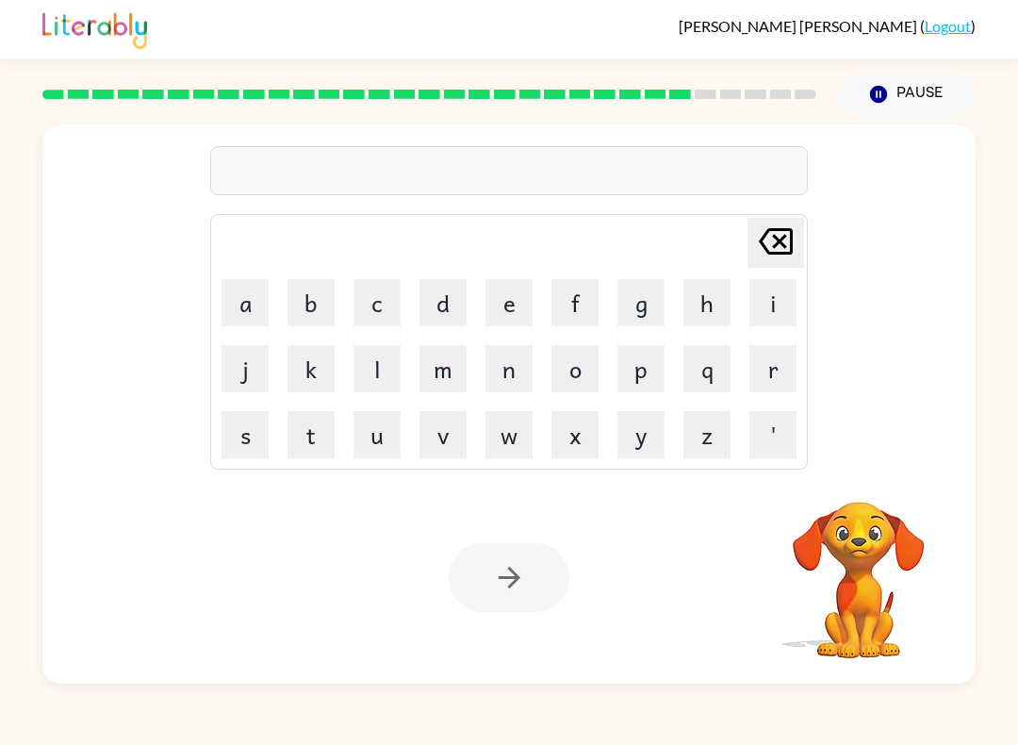
click at [375, 433] on button "u" at bounding box center [377, 434] width 47 height 47
click at [775, 287] on button "i" at bounding box center [772, 302] width 47 height 47
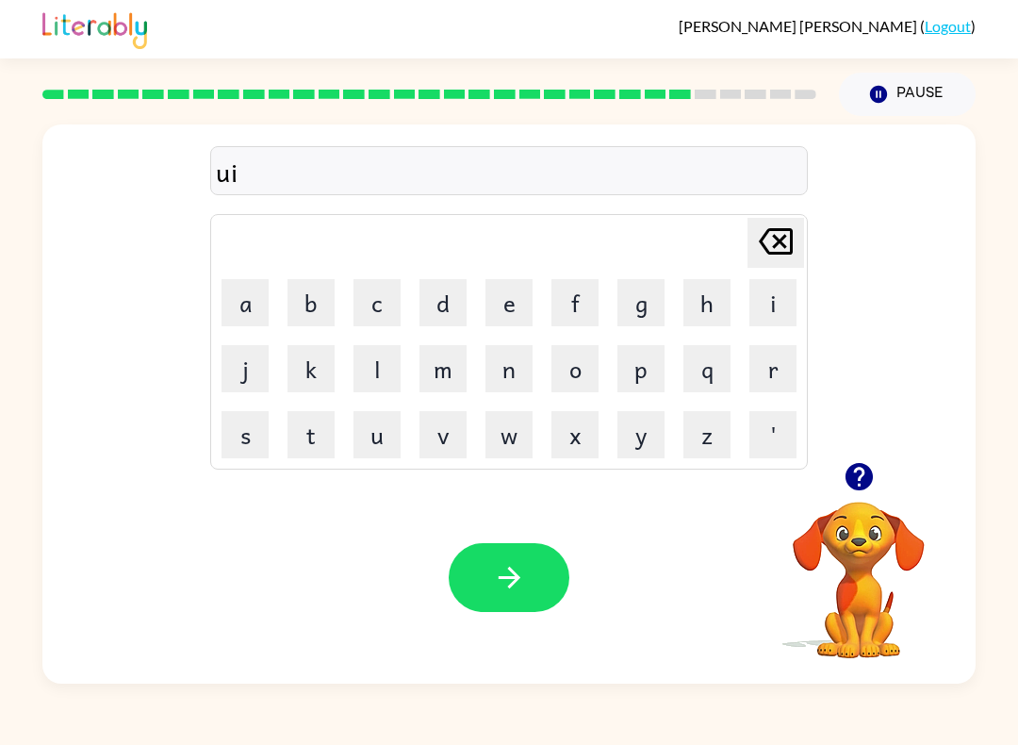
click at [581, 295] on button "f" at bounding box center [574, 302] width 47 height 47
click at [772, 370] on button "r" at bounding box center [772, 368] width 47 height 47
click at [452, 360] on button "m" at bounding box center [443, 368] width 47 height 47
click at [578, 372] on button "o" at bounding box center [574, 368] width 47 height 47
click at [769, 247] on icon "[PERSON_NAME] last character input" at bounding box center [775, 241] width 45 height 45
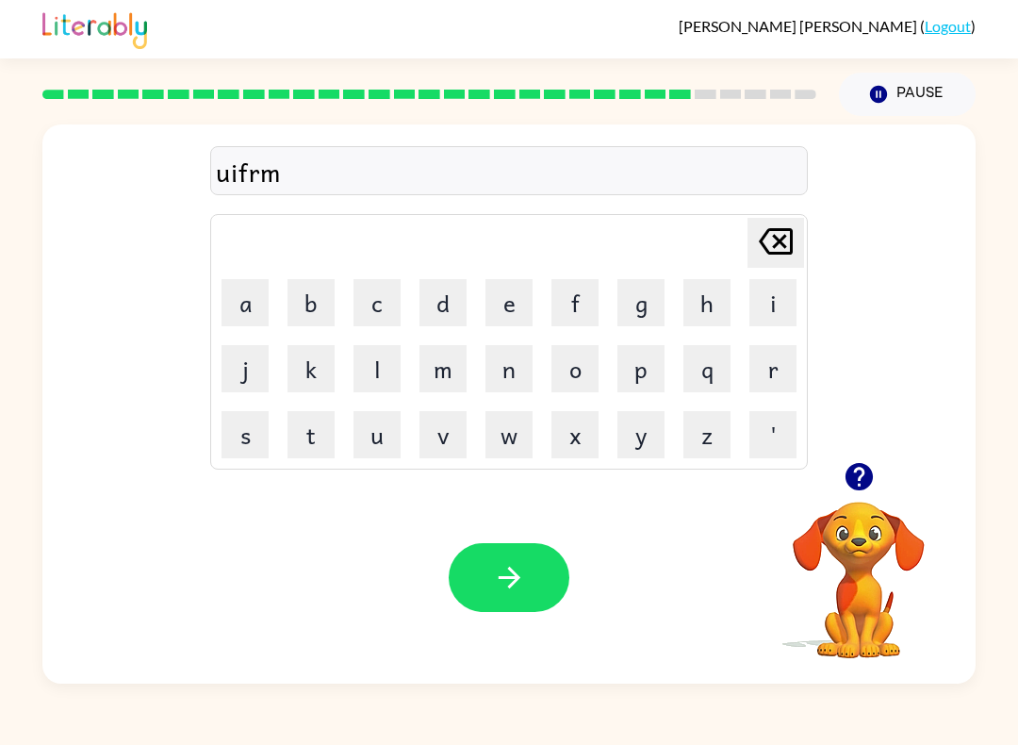
click at [781, 248] on icon "[PERSON_NAME] last character input" at bounding box center [775, 241] width 45 height 45
click at [583, 371] on button "o" at bounding box center [574, 368] width 47 height 47
click at [447, 372] on button "m" at bounding box center [443, 368] width 47 height 47
click at [538, 571] on button "button" at bounding box center [509, 577] width 121 height 69
click at [384, 302] on button "c" at bounding box center [377, 302] width 47 height 47
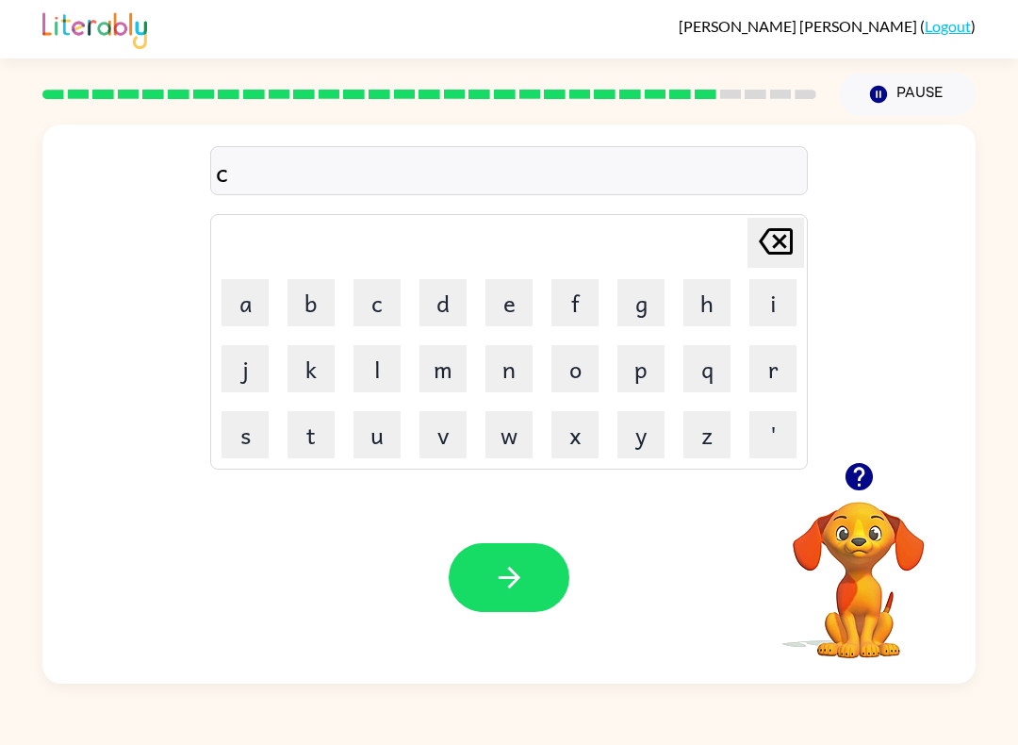
click at [708, 293] on button "h" at bounding box center [706, 302] width 47 height 47
click at [259, 301] on button "a" at bounding box center [245, 302] width 47 height 47
click at [759, 304] on button "i" at bounding box center [772, 302] width 47 height 47
click at [518, 377] on button "n" at bounding box center [509, 368] width 47 height 47
click at [533, 587] on button "button" at bounding box center [509, 577] width 121 height 69
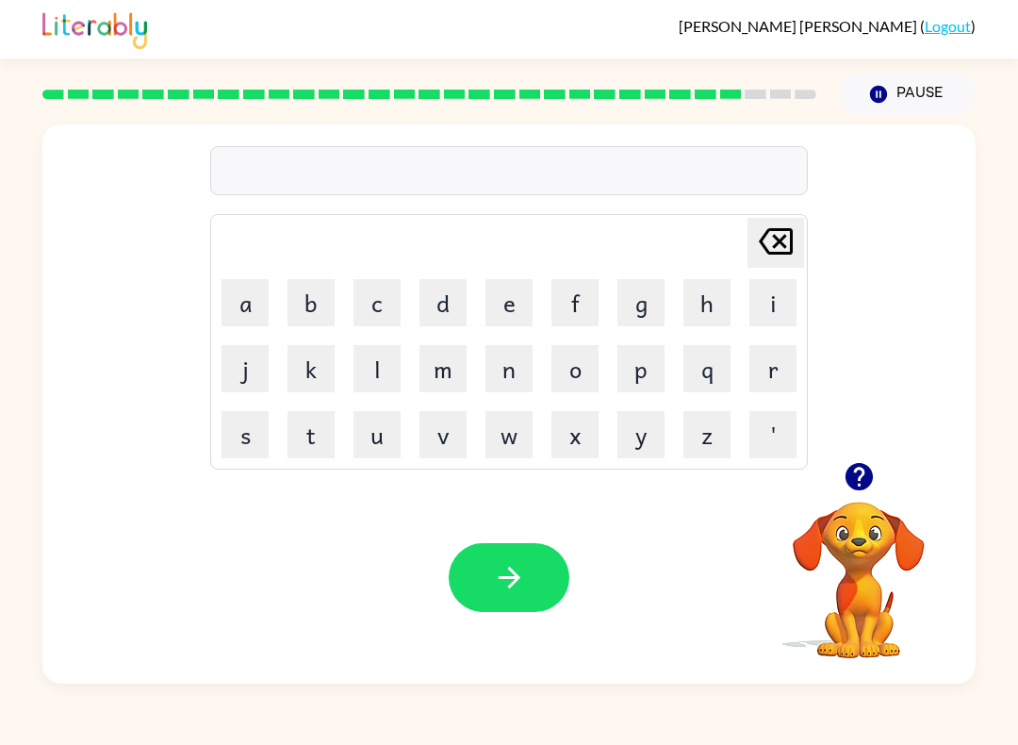
click at [367, 284] on button "c" at bounding box center [377, 302] width 47 height 47
click at [381, 420] on button "u" at bounding box center [377, 434] width 47 height 47
click at [513, 369] on button "n" at bounding box center [509, 368] width 47 height 47
click at [315, 370] on button "k" at bounding box center [311, 368] width 47 height 47
click at [514, 555] on button "button" at bounding box center [509, 577] width 121 height 69
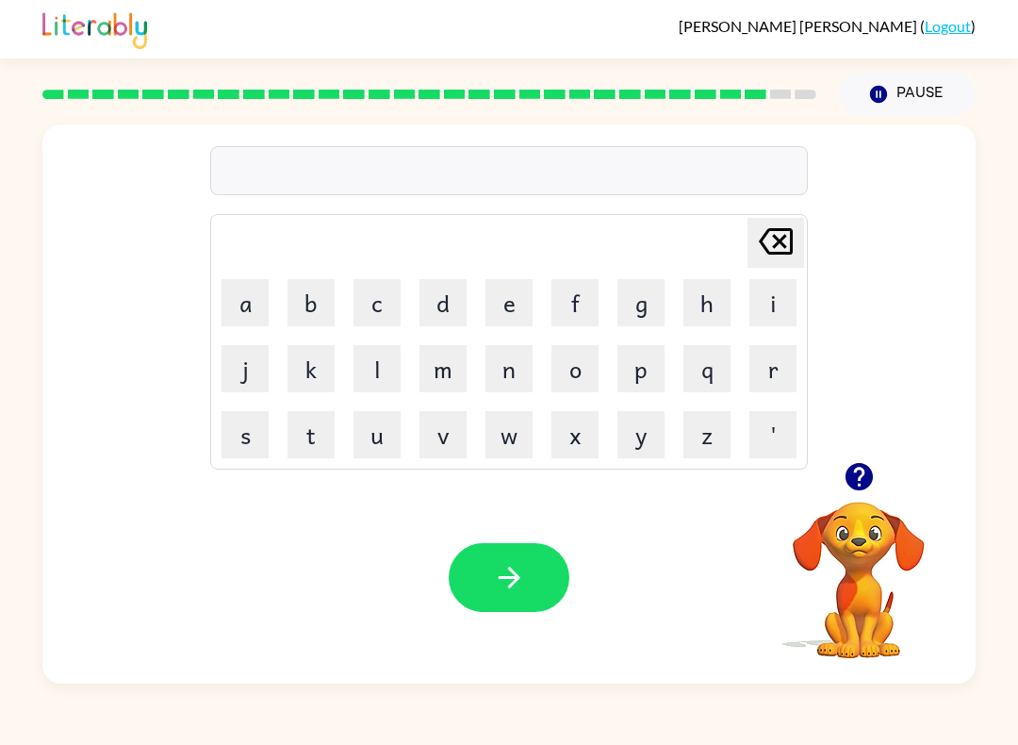
click at [321, 411] on button "t" at bounding box center [311, 434] width 47 height 47
click at [776, 370] on button "r" at bounding box center [772, 368] width 47 height 47
click at [782, 291] on button "i" at bounding box center [772, 302] width 47 height 47
click at [253, 449] on button "s" at bounding box center [245, 434] width 47 height 47
click at [321, 439] on button "t" at bounding box center [311, 434] width 47 height 47
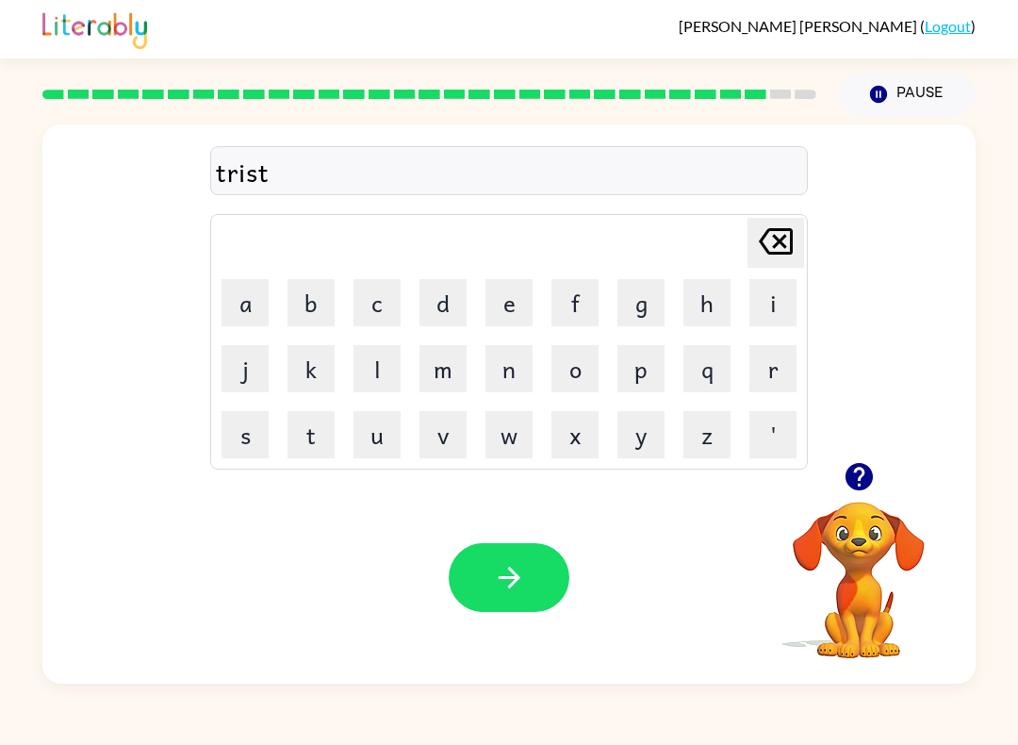
click at [516, 555] on button "button" at bounding box center [509, 577] width 121 height 69
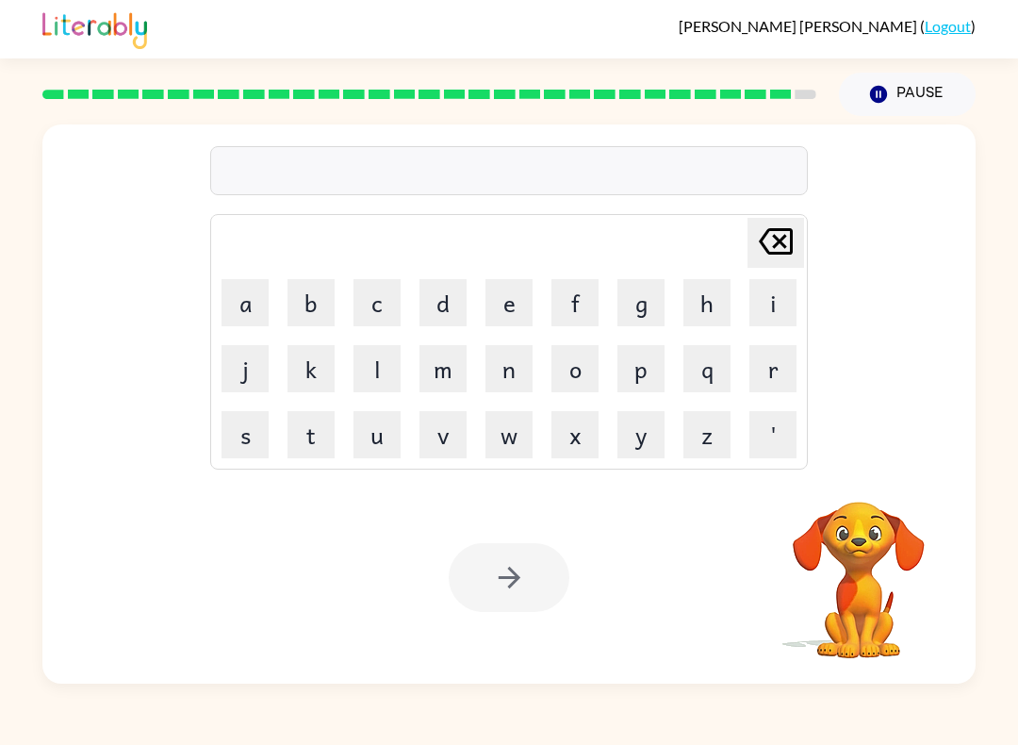
click at [574, 304] on button "f" at bounding box center [574, 302] width 47 height 47
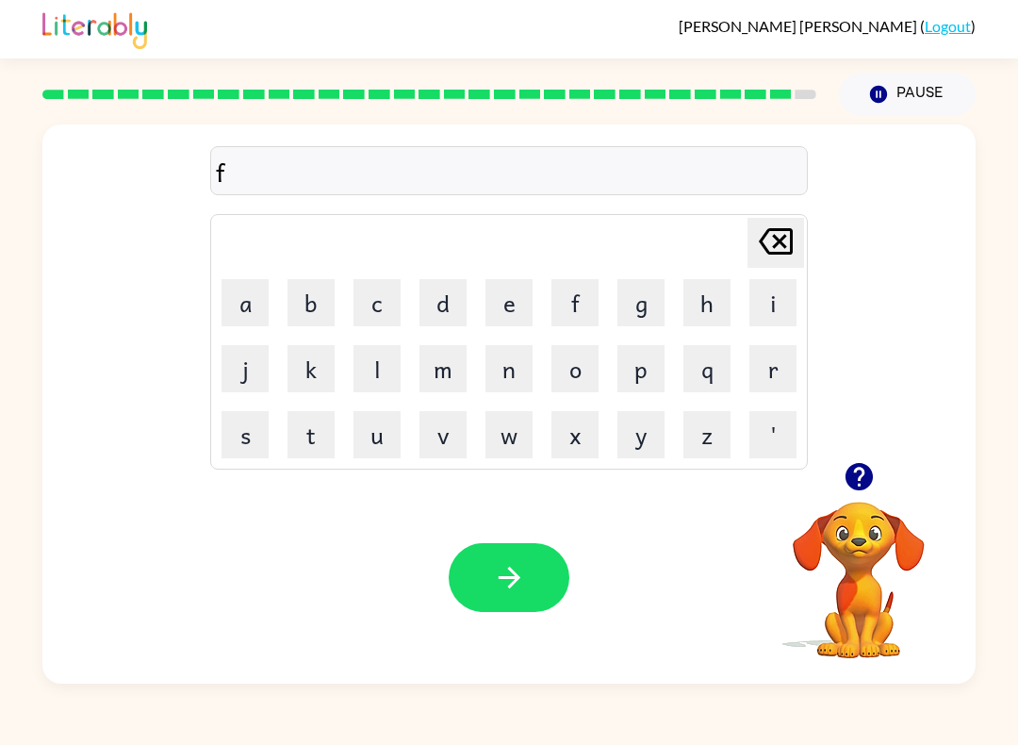
click at [780, 307] on button "i" at bounding box center [772, 302] width 47 height 47
click at [770, 246] on icon "[PERSON_NAME] last character input" at bounding box center [775, 241] width 45 height 45
click at [769, 291] on button "i" at bounding box center [772, 302] width 47 height 47
click at [655, 371] on button "p" at bounding box center [640, 368] width 47 height 47
click at [777, 237] on icon "[PERSON_NAME] last character input" at bounding box center [775, 241] width 45 height 45
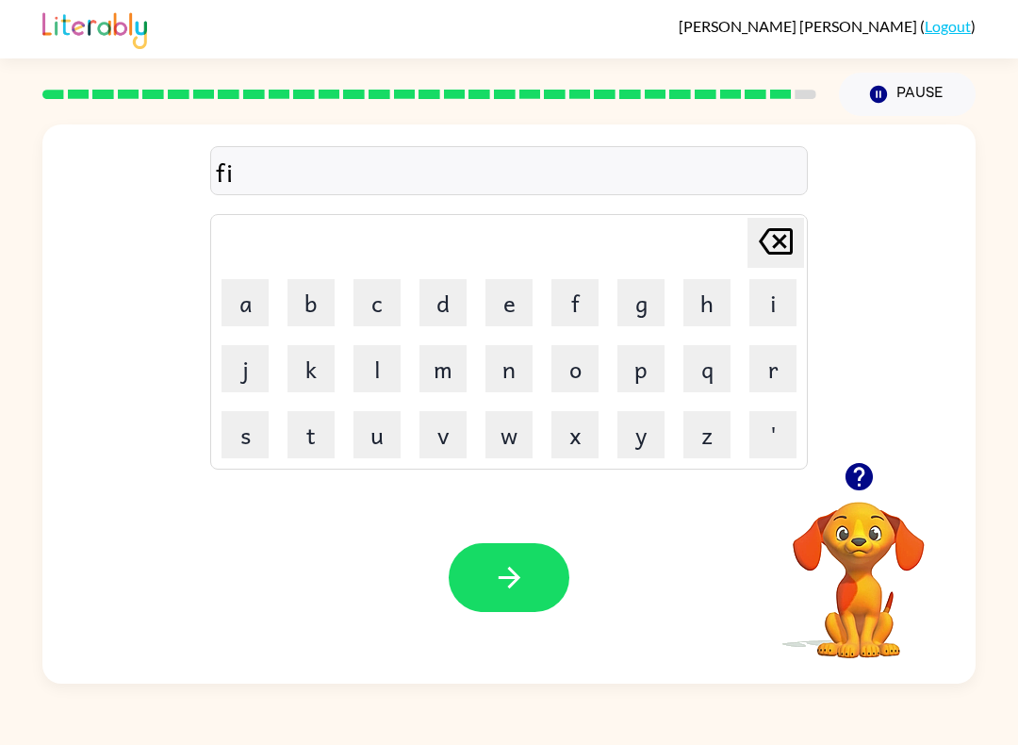
click at [651, 298] on button "g" at bounding box center [640, 302] width 47 height 47
click at [501, 294] on button "e" at bounding box center [509, 302] width 47 height 47
click at [775, 380] on button "r" at bounding box center [772, 368] width 47 height 47
click at [511, 371] on button "n" at bounding box center [509, 368] width 47 height 47
click at [256, 309] on button "a" at bounding box center [245, 302] width 47 height 47
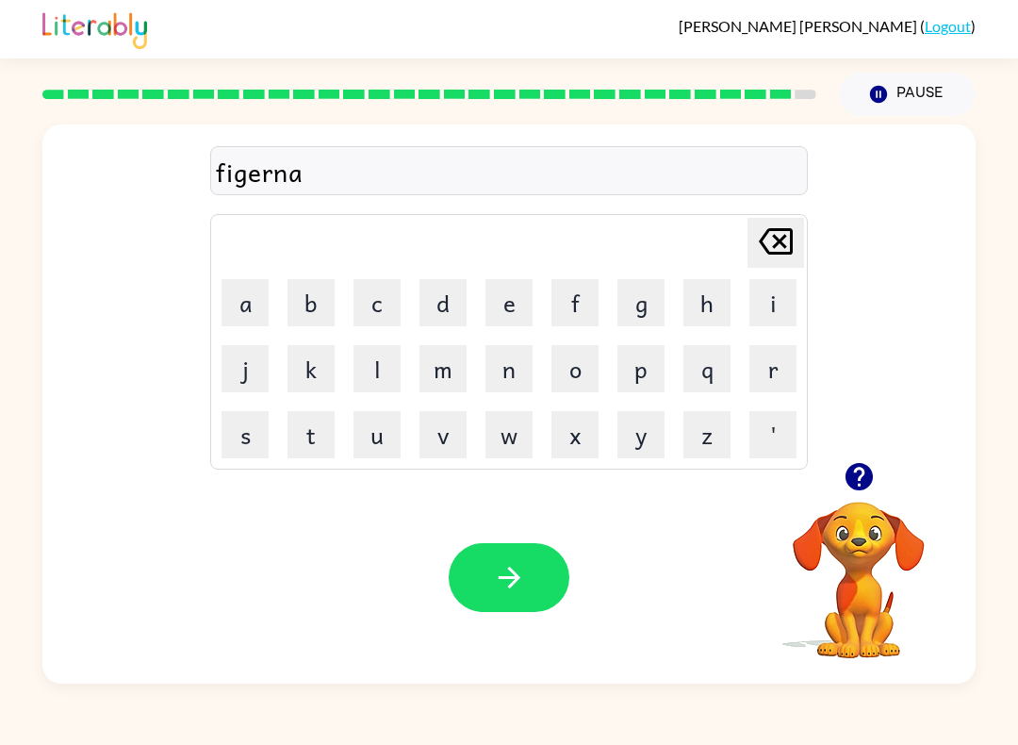
click at [380, 381] on button "l" at bounding box center [377, 368] width 47 height 47
click at [750, 295] on button "i" at bounding box center [772, 302] width 47 height 47
click at [244, 304] on button "a" at bounding box center [245, 302] width 47 height 47
click at [512, 567] on icon "button" at bounding box center [509, 577] width 33 height 33
